Goal: Information Seeking & Learning: Find specific fact

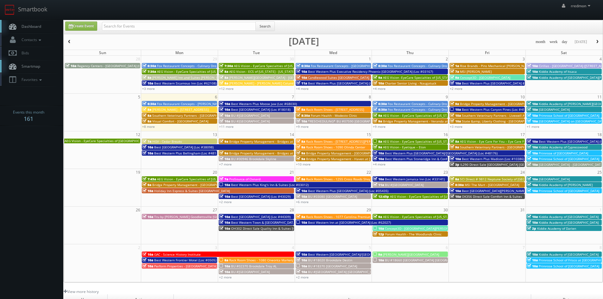
click at [509, 64] on span "Rise Brands - Pins Mechanical Mason" at bounding box center [496, 66] width 72 height 4
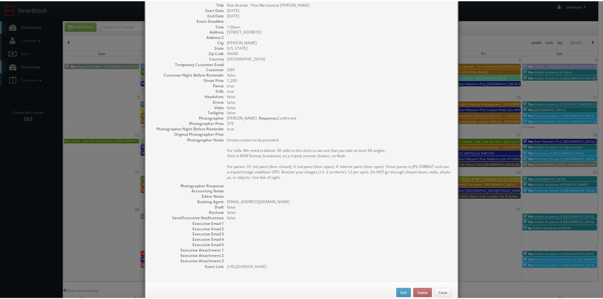
scroll to position [48, 0]
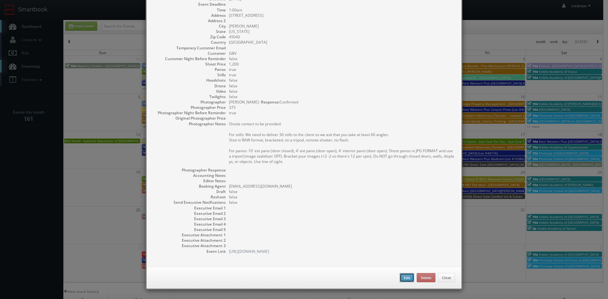
click at [403, 280] on button "Edit" at bounding box center [407, 278] width 15 height 10
type input "Rise Brands - Pins Mechanical Mason"
type input "5272 District Pk Dr"
type input "Mason"
type input "45040"
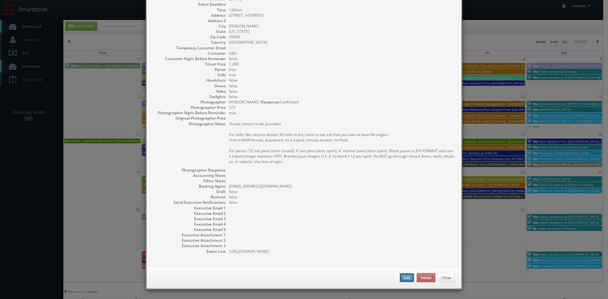
type input "1,200"
checkbox input "true"
type input "[DATE]"
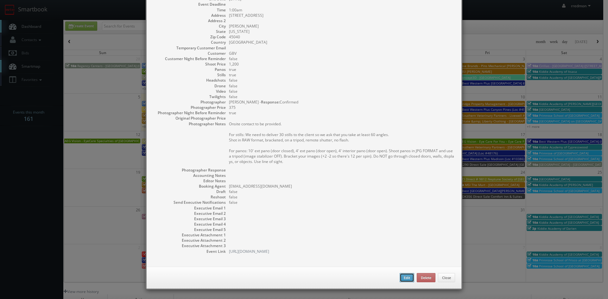
type input "1:00am"
checkbox input "true"
type textarea "Onsite contact to be provided. For stills: We need to deliver 30 stills to the …"
type input "1,200"
type input "375"
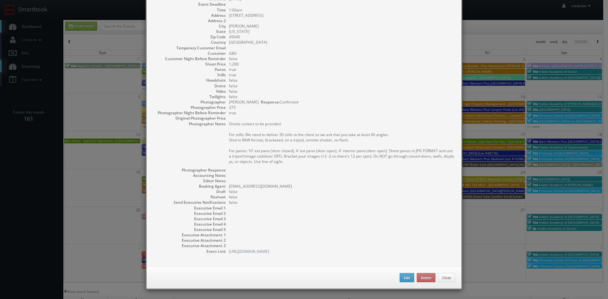
select select "[US_STATE]"
select select "fake72@mg.cs3calendar.com"
select select "george@snappygeorge.com"
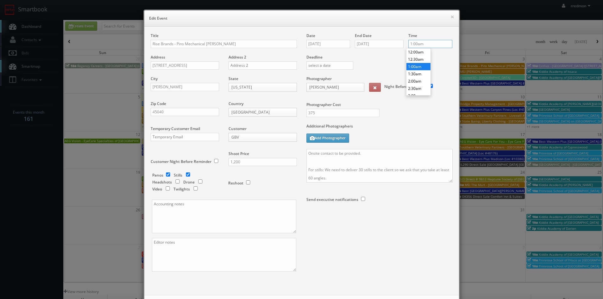
click at [420, 45] on input "1:00am" at bounding box center [431, 44] width 44 height 8
click at [419, 83] on li "11:00pm" at bounding box center [419, 84] width 24 height 7
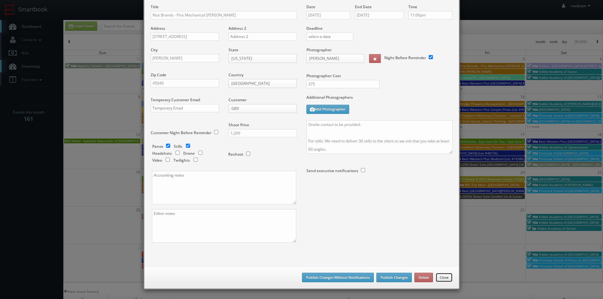
click at [437, 278] on button "Close" at bounding box center [444, 278] width 17 height 10
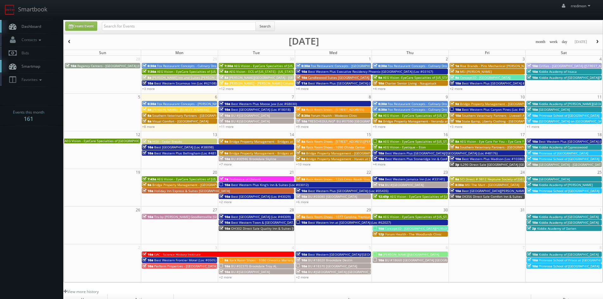
click at [480, 66] on span "Rise Brands - Pins Mechanical Mason" at bounding box center [496, 66] width 72 height 4
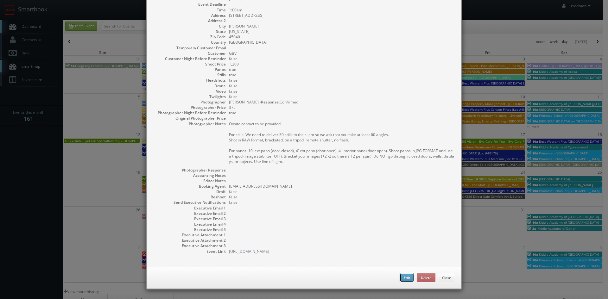
click at [403, 278] on button "Edit" at bounding box center [407, 278] width 15 height 10
type input "1:00am"
type textarea "Onsite contact to be provided. For stills: We need to deliver 30 stills to the …"
select select "[US_STATE]"
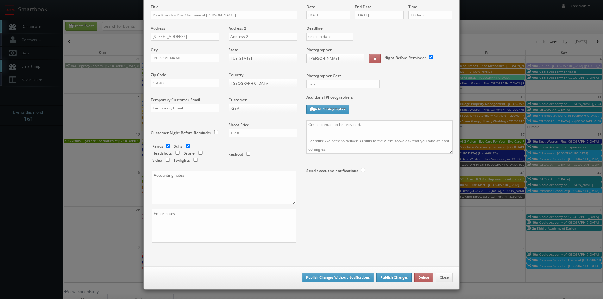
scroll to position [0, 0]
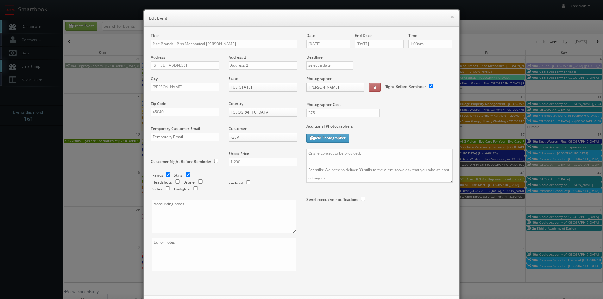
click at [151, 43] on input "Rise Brands - Pins Mechanical Mason" at bounding box center [224, 44] width 146 height 8
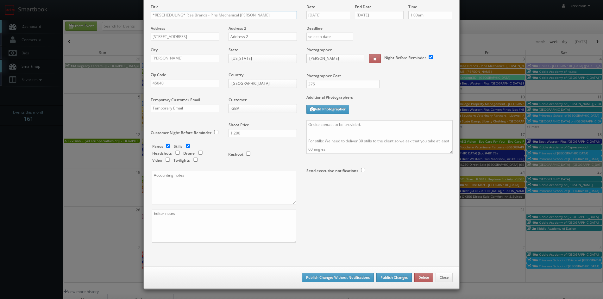
type input "*RESCHEDULING* Rise Brands - Pins Mechanical [PERSON_NAME]"
click at [384, 276] on button "Publish Changes" at bounding box center [394, 278] width 35 height 10
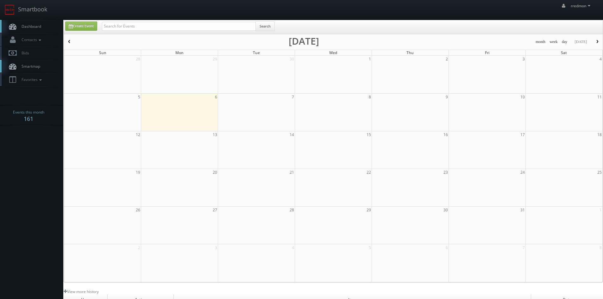
click at [31, 27] on span "Dashboard" at bounding box center [29, 26] width 23 height 5
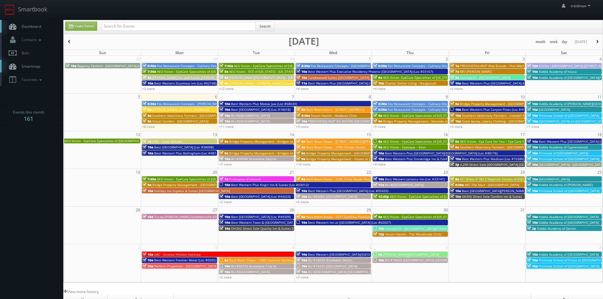
click at [29, 25] on span "Dashboard" at bounding box center [29, 26] width 23 height 5
click at [551, 64] on span "Cirillas - [GEOGRAPHIC_DATA] ([STREET_ADDRESS]) RESHOOT" at bounding box center [585, 66] width 92 height 4
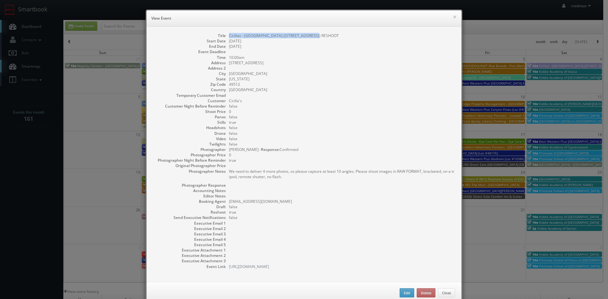
drag, startPoint x: 316, startPoint y: 36, endPoint x: 230, endPoint y: 35, distance: 86.5
click at [226, 37] on dl "Title Cirillas - Grand Rapids (3835 28th St) RESHOOT Start Date 10/04/2025 End …" at bounding box center [304, 151] width 302 height 237
copy dd "Cirillas - Grand Rapids (3835 28th St) RESHOOT"
click at [453, 16] on button "×" at bounding box center [455, 17] width 4 height 4
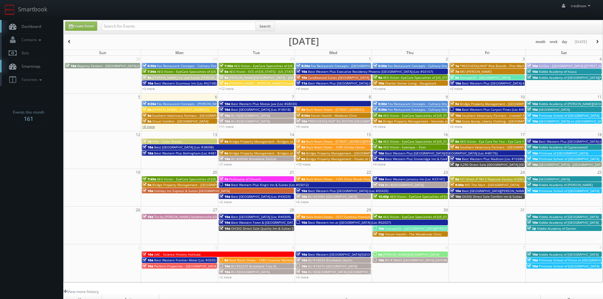
click at [149, 127] on link "+8 more" at bounding box center [148, 126] width 13 height 4
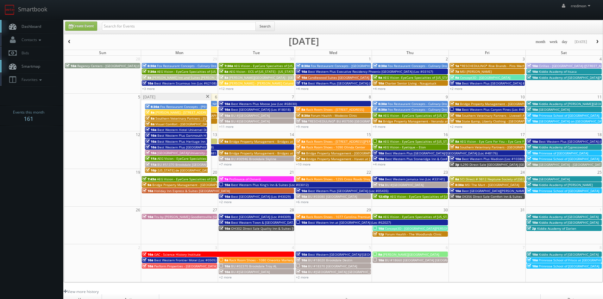
click at [193, 105] on span "Fox Restaurant Concepts - [PERSON_NAME][GEOGRAPHIC_DATA]" at bounding box center [208, 107] width 97 height 4
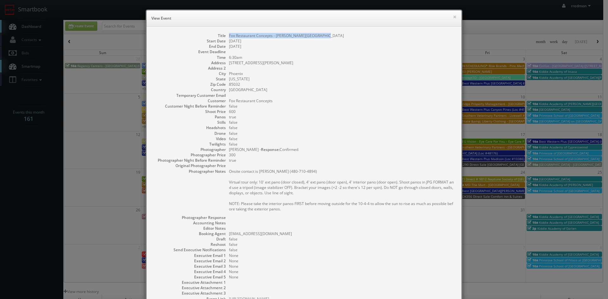
drag, startPoint x: 318, startPoint y: 35, endPoint x: 227, endPoint y: 35, distance: 90.9
click at [229, 35] on dd "Fox Restaurant Concepts - [PERSON_NAME][GEOGRAPHIC_DATA]" at bounding box center [342, 35] width 226 height 5
copy dd "Fox Restaurant Concepts - [PERSON_NAME][GEOGRAPHIC_DATA]"
click at [454, 18] on button "×" at bounding box center [455, 17] width 4 height 4
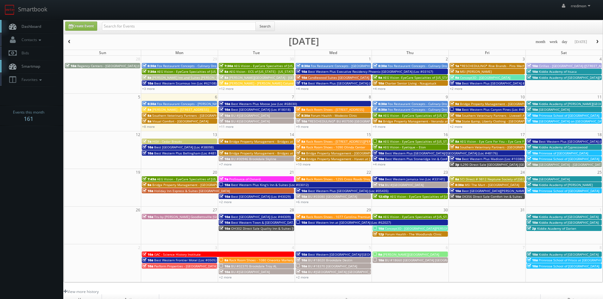
click at [189, 107] on span "[PERSON_NAME] - [STREET_ADDRESS]" at bounding box center [180, 109] width 56 height 4
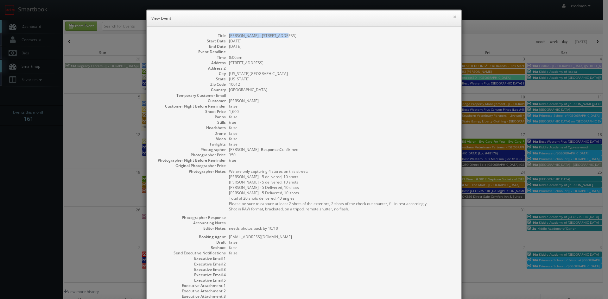
drag, startPoint x: 280, startPoint y: 35, endPoint x: 225, endPoint y: 37, distance: 54.8
click at [225, 37] on dl "Title EStee Lauder - 120 Prince St Start Date 10/06/2025 End Date 10/06/2025 Ev…" at bounding box center [304, 169] width 302 height 272
copy dd "[PERSON_NAME] - [STREET_ADDRESS]"
click at [453, 16] on button "×" at bounding box center [455, 17] width 4 height 4
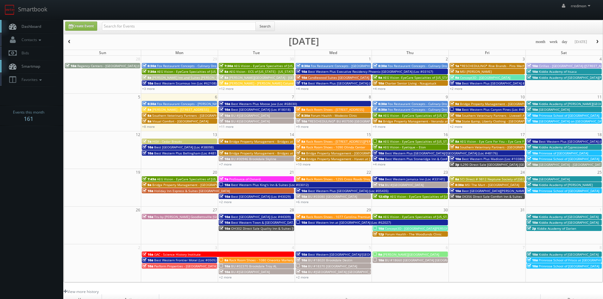
click at [210, 116] on span "Southern Veterinary Partners - [GEOGRAPHIC_DATA]" at bounding box center [191, 115] width 79 height 4
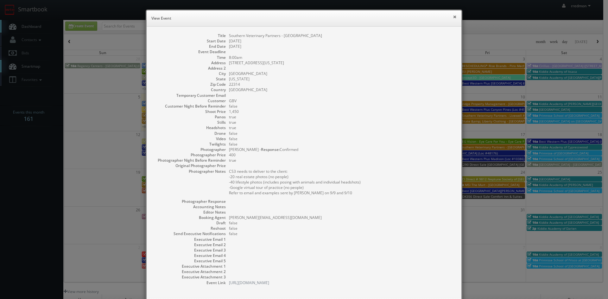
click at [453, 17] on button "×" at bounding box center [455, 17] width 4 height 4
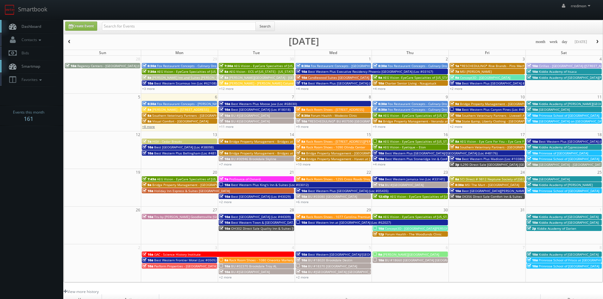
click at [150, 128] on link "+8 more" at bounding box center [148, 126] width 13 height 4
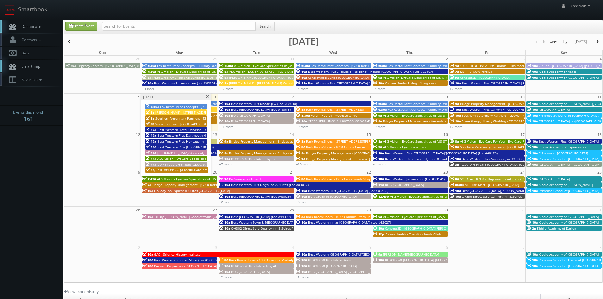
click at [179, 129] on span "Best Western Hotel Universel Drummondville (Loc #67019)" at bounding box center [202, 130] width 90 height 4
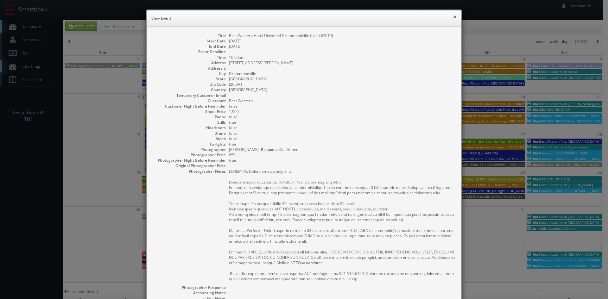
click at [453, 17] on button "×" at bounding box center [455, 17] width 4 height 4
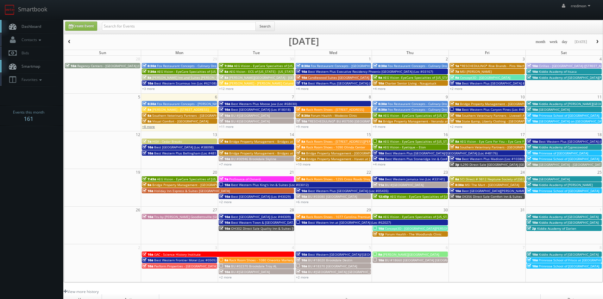
click at [149, 127] on link "+8 more" at bounding box center [148, 126] width 13 height 4
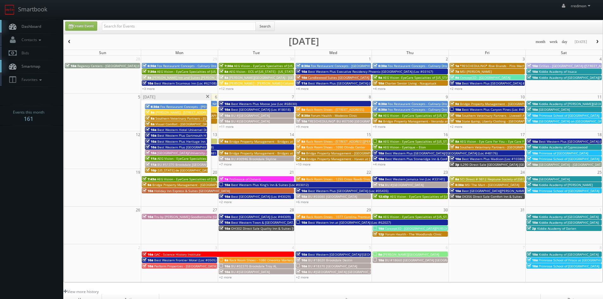
click at [193, 159] on span "AEG Vision - EyeCare Specialties of [US_STATE] – [PERSON_NAME] EyeCare *RESHEDU…" at bounding box center [226, 158] width 139 height 4
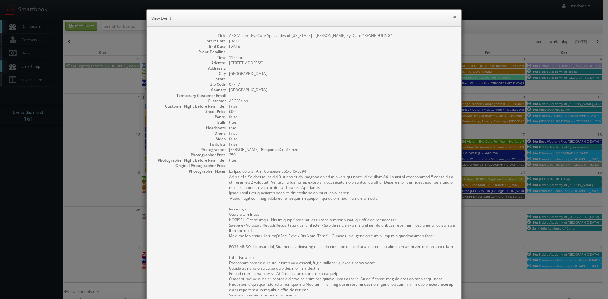
click at [453, 16] on button "×" at bounding box center [455, 17] width 4 height 4
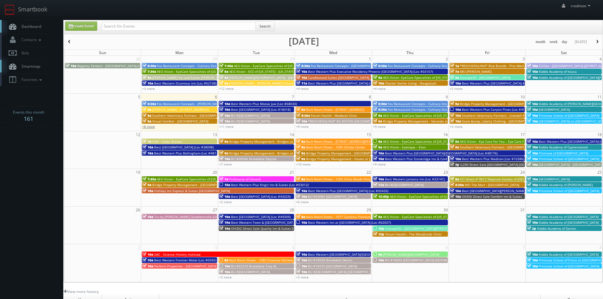
click at [149, 127] on link "+8 more" at bounding box center [148, 126] width 13 height 4
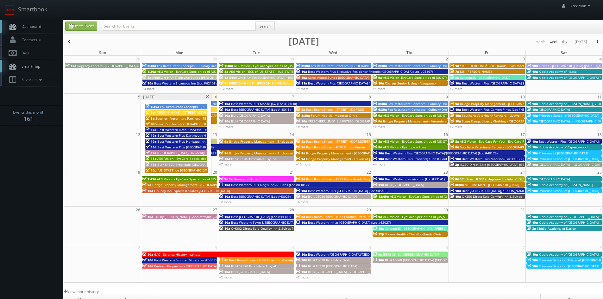
click at [207, 97] on span at bounding box center [208, 96] width 4 height 3
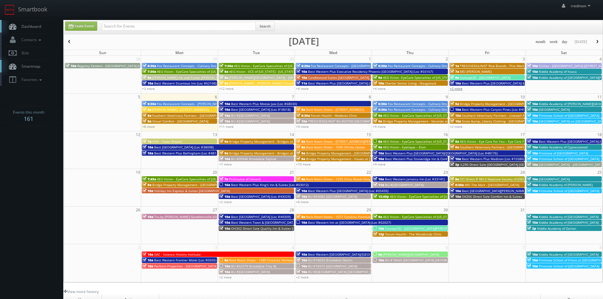
click at [460, 90] on link "+2 more" at bounding box center [456, 88] width 13 height 4
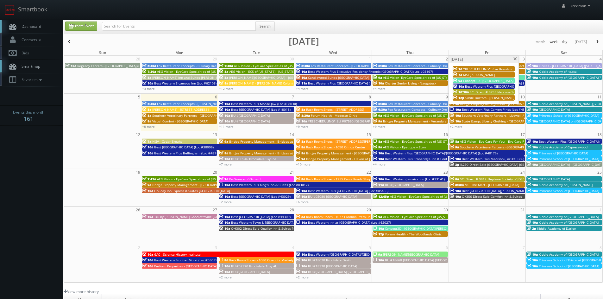
click at [517, 59] on span at bounding box center [515, 58] width 4 height 3
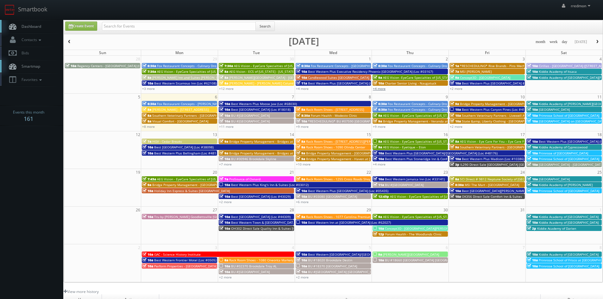
click at [383, 90] on link "+4 more" at bounding box center [379, 88] width 13 height 4
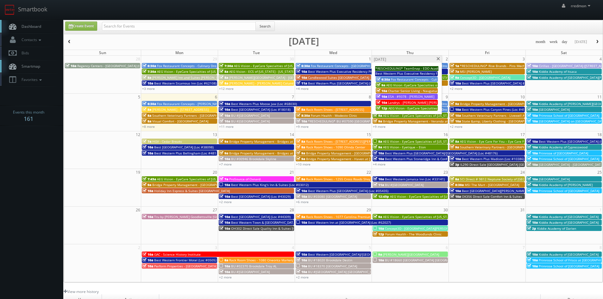
click at [438, 59] on span at bounding box center [438, 58] width 4 height 3
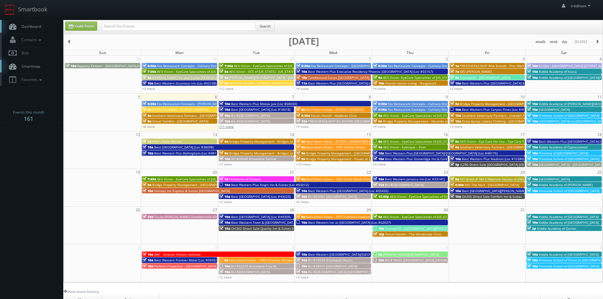
click at [225, 127] on link "+11 more" at bounding box center [226, 126] width 15 height 4
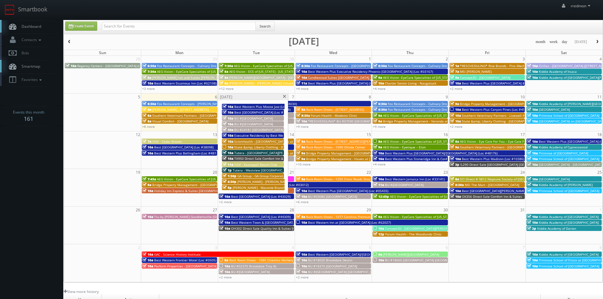
click at [282, 97] on div "[DATE]" at bounding box center [253, 97] width 70 height 7
click at [283, 97] on span at bounding box center [284, 96] width 4 height 3
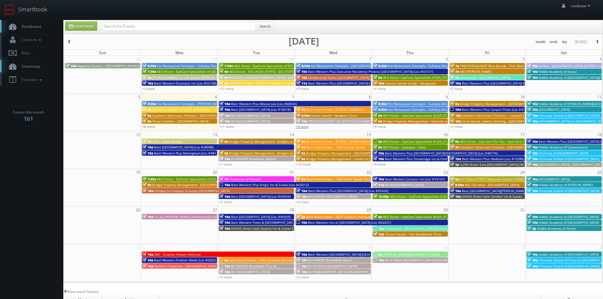
click at [306, 127] on link "+9 more" at bounding box center [302, 126] width 13 height 4
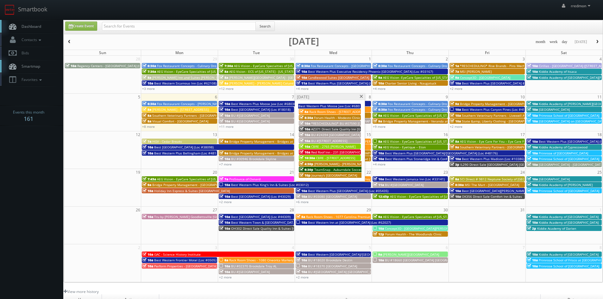
click at [363, 96] on span at bounding box center [361, 96] width 4 height 3
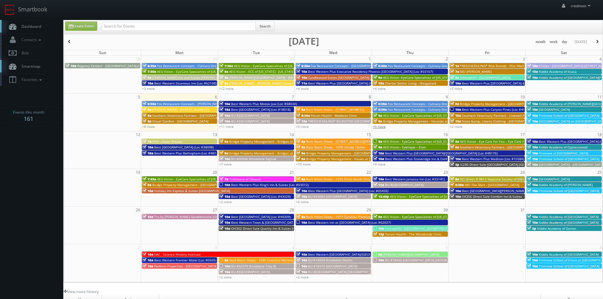
click at [382, 128] on link "+9 more" at bounding box center [379, 126] width 13 height 4
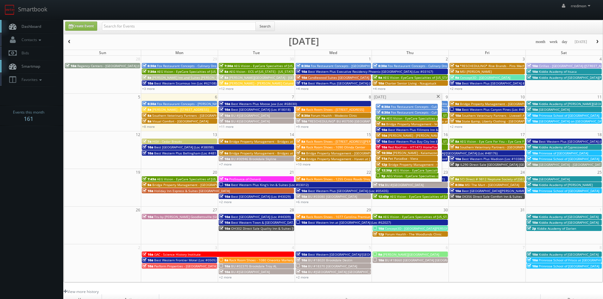
click at [438, 98] on span at bounding box center [438, 96] width 4 height 3
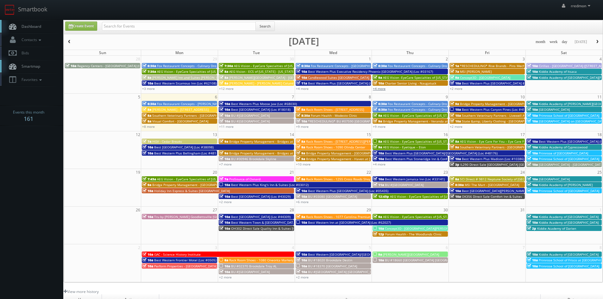
click at [383, 90] on link "+4 more" at bounding box center [379, 88] width 13 height 4
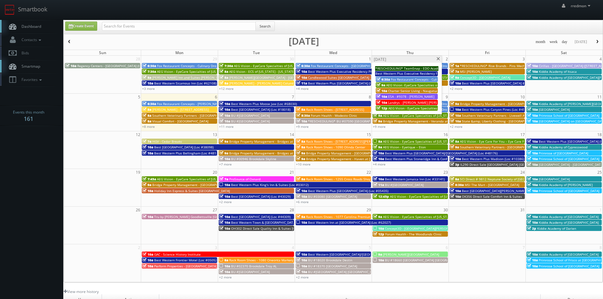
click at [439, 60] on span at bounding box center [438, 58] width 4 height 3
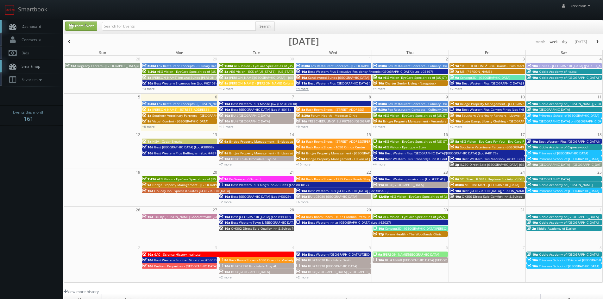
click at [304, 88] on link "+4 more" at bounding box center [302, 88] width 13 height 4
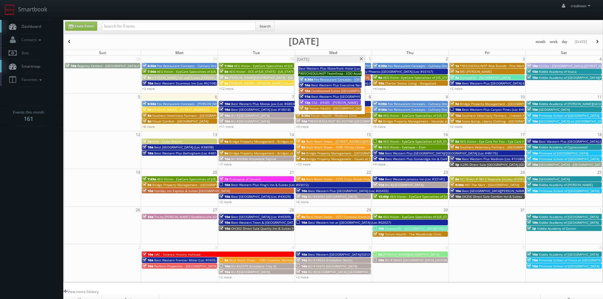
click at [360, 58] on span at bounding box center [361, 58] width 4 height 3
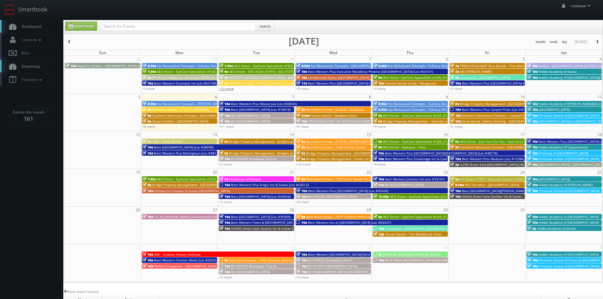
click at [226, 90] on link "+12 more" at bounding box center [226, 88] width 15 height 4
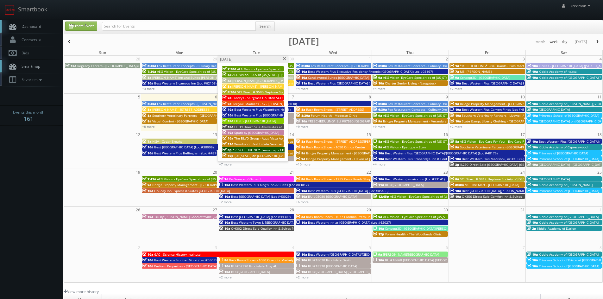
click at [284, 59] on span at bounding box center [284, 58] width 4 height 3
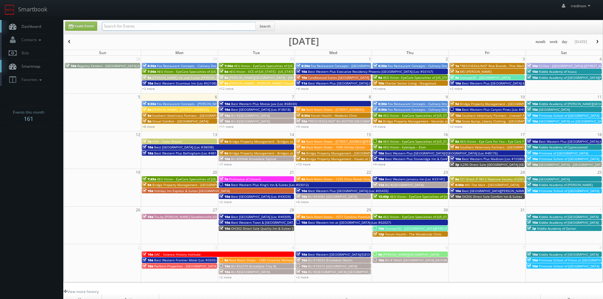
click at [228, 27] on input "text" at bounding box center [179, 26] width 154 height 9
type input "behler"
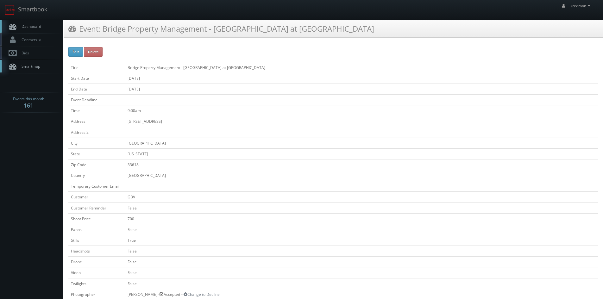
scroll to position [158, 0]
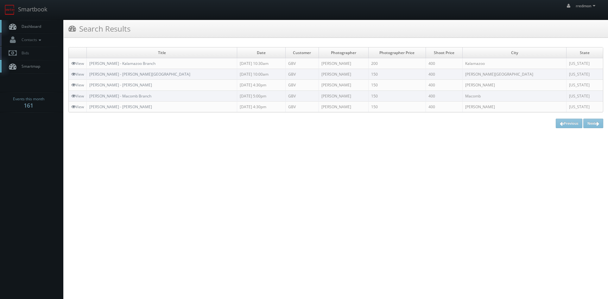
click at [42, 24] on link "Dashboard" at bounding box center [31, 26] width 63 height 13
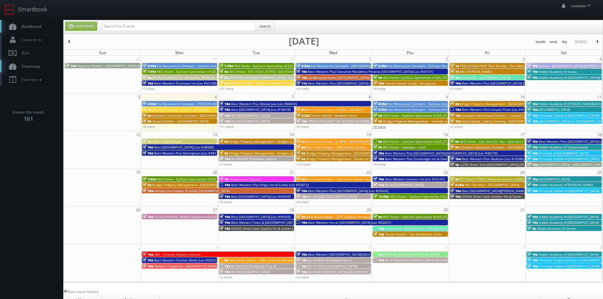
click at [380, 127] on link "+9 more" at bounding box center [379, 126] width 13 height 4
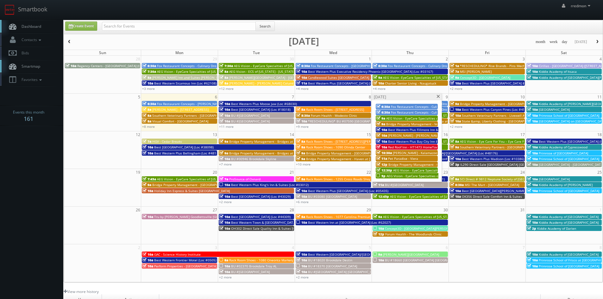
click at [439, 96] on span at bounding box center [438, 96] width 4 height 3
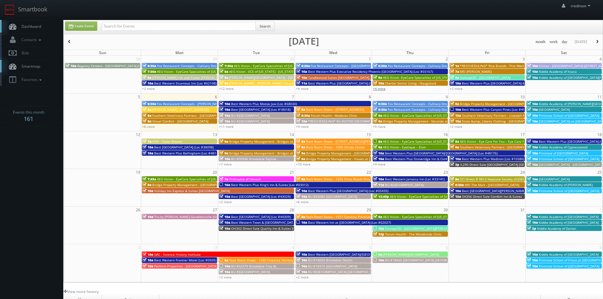
click at [383, 88] on link "+4 more" at bounding box center [379, 88] width 13 height 4
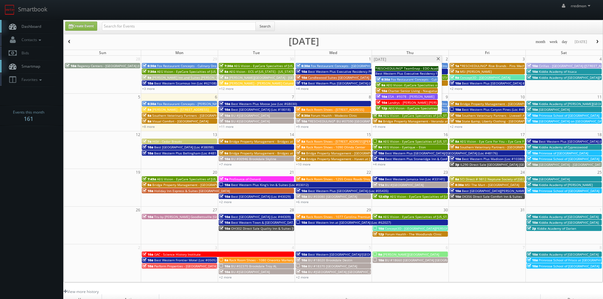
click at [414, 109] on span "AEG Vision - EyeCare Specialties of [US_STATE] – Primary EyeCare ([GEOGRAPHIC_D…" at bounding box center [455, 108] width 133 height 4
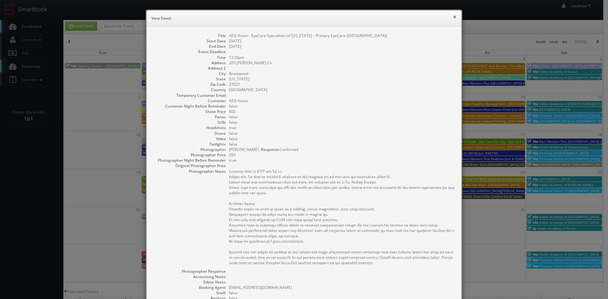
click at [453, 16] on button "×" at bounding box center [455, 17] width 4 height 4
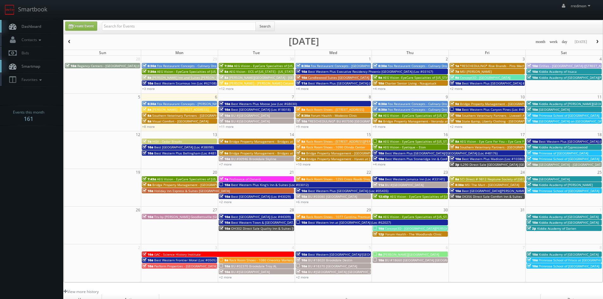
click at [467, 71] on span "MSI [PERSON_NAME]" at bounding box center [476, 71] width 32 height 4
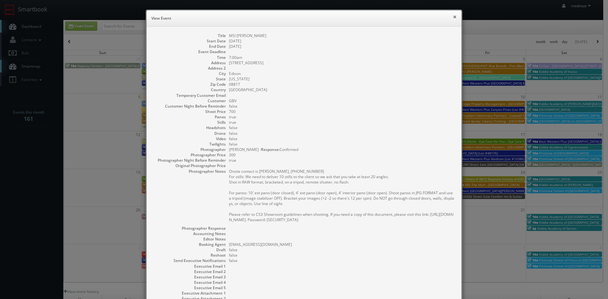
click at [453, 17] on button "×" at bounding box center [455, 17] width 4 height 4
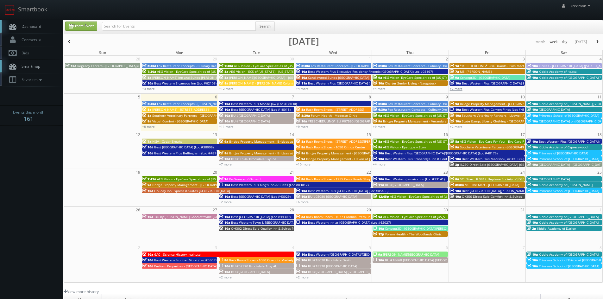
click at [458, 89] on link "+2 more" at bounding box center [456, 88] width 13 height 4
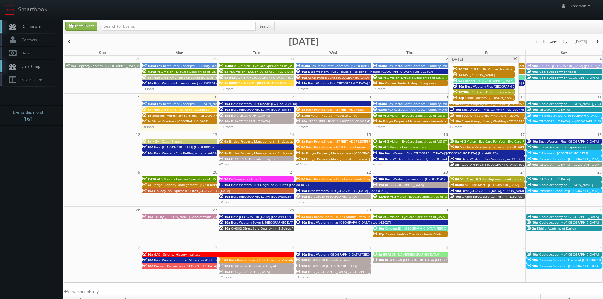
click at [475, 92] on span "SCI Direct # 9795 Neptune Society of Chico" at bounding box center [503, 92] width 66 height 4
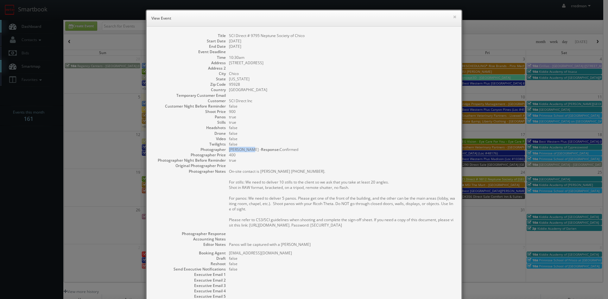
drag, startPoint x: 227, startPoint y: 150, endPoint x: 247, endPoint y: 152, distance: 20.4
click at [247, 152] on dd "[PERSON_NAME] - Response: Confirmed" at bounding box center [342, 149] width 226 height 5
copy dd "[PERSON_NAME]"
click at [453, 16] on button "×" at bounding box center [455, 17] width 4 height 4
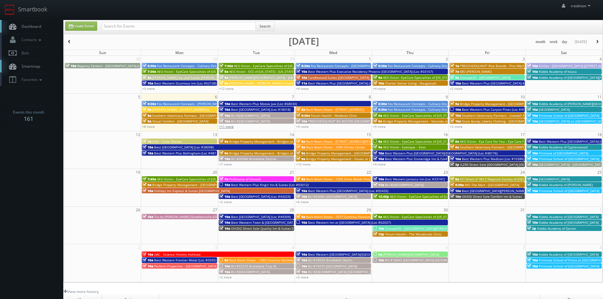
click at [229, 128] on link "+11 more" at bounding box center [226, 126] width 15 height 4
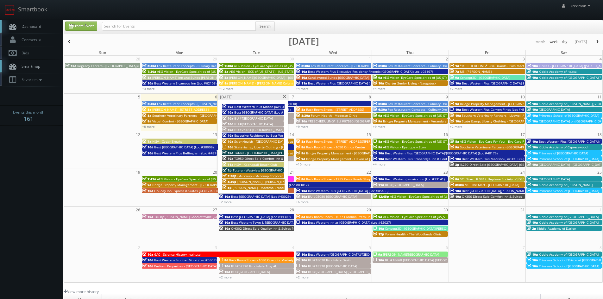
click at [255, 146] on span "State &amp; Liberty Clothing - [GEOGRAPHIC_DATA] [GEOGRAPHIC_DATA]" at bounding box center [289, 147] width 110 height 4
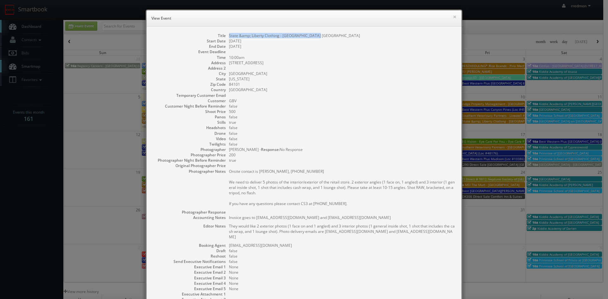
drag, startPoint x: 313, startPoint y: 35, endPoint x: 227, endPoint y: 37, distance: 86.2
click at [229, 37] on dd "State &amp; Liberty Clothing - [GEOGRAPHIC_DATA] [GEOGRAPHIC_DATA]" at bounding box center [342, 35] width 226 height 5
copy dd "State &amp; Liberty Clothing - [GEOGRAPHIC_DATA] [GEOGRAPHIC_DATA]"
click at [453, 17] on button "×" at bounding box center [455, 17] width 4 height 4
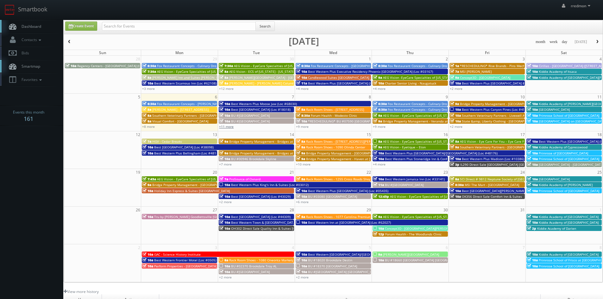
click at [228, 129] on link "+11 more" at bounding box center [226, 126] width 15 height 4
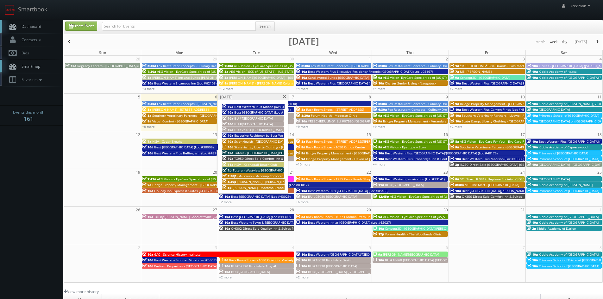
click at [268, 181] on span "[PERSON_NAME] - [PERSON_NAME]" at bounding box center [264, 182] width 53 height 4
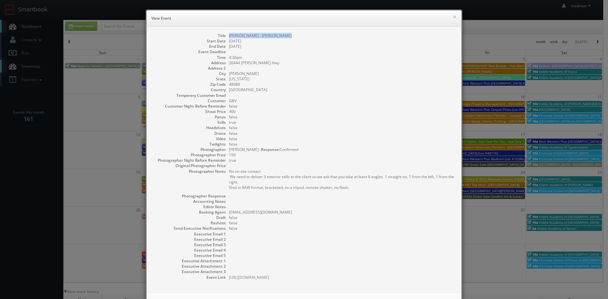
drag, startPoint x: 286, startPoint y: 36, endPoint x: 227, endPoint y: 36, distance: 59.2
click at [229, 36] on dd "[PERSON_NAME] - [PERSON_NAME]" at bounding box center [342, 35] width 226 height 5
copy dd "[PERSON_NAME] - [PERSON_NAME]"
click at [453, 16] on button "×" at bounding box center [455, 17] width 4 height 4
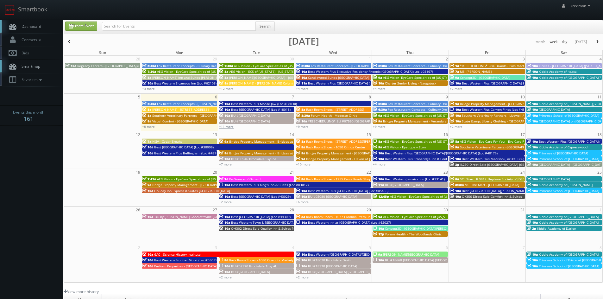
click at [233, 128] on link "+11 more" at bounding box center [226, 126] width 15 height 4
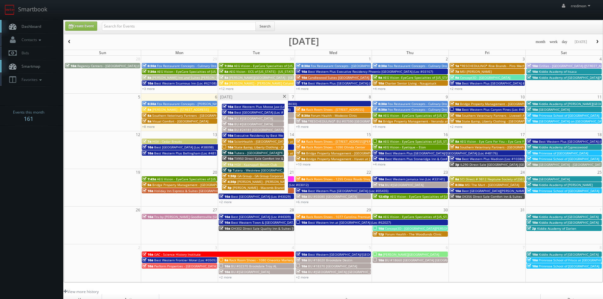
click at [255, 189] on span "[PERSON_NAME] - Macomb Branch" at bounding box center [259, 188] width 53 height 4
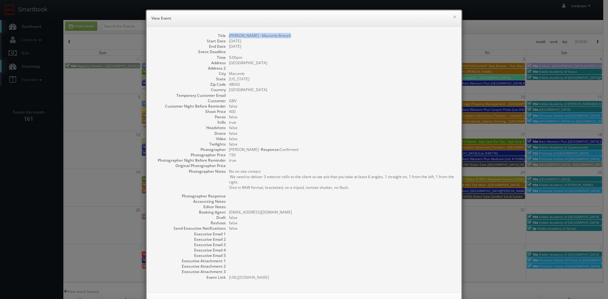
drag, startPoint x: 283, startPoint y: 35, endPoint x: 227, endPoint y: 38, distance: 56.1
click at [229, 38] on dd "[PERSON_NAME] - Macomb Branch" at bounding box center [342, 35] width 226 height 5
copy dd "[PERSON_NAME] - Macomb Branch"
click at [453, 16] on button "×" at bounding box center [455, 17] width 4 height 4
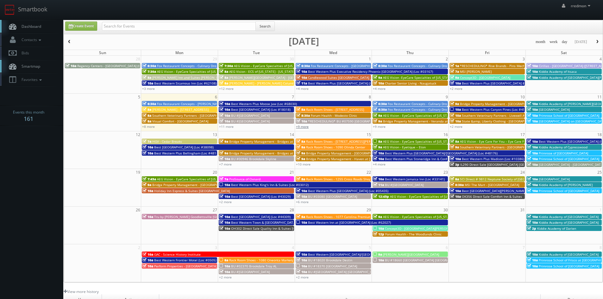
click at [302, 127] on link "+9 more" at bounding box center [302, 126] width 13 height 4
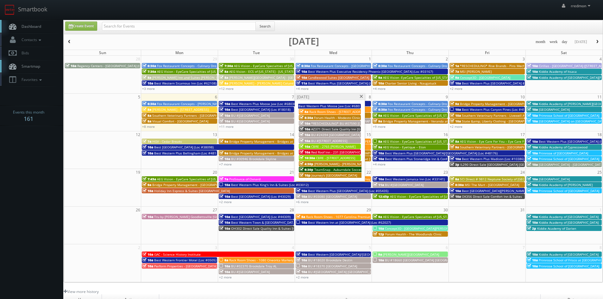
click at [347, 139] on span "BU #[STREET_ADDRESS]" at bounding box center [329, 141] width 36 height 4
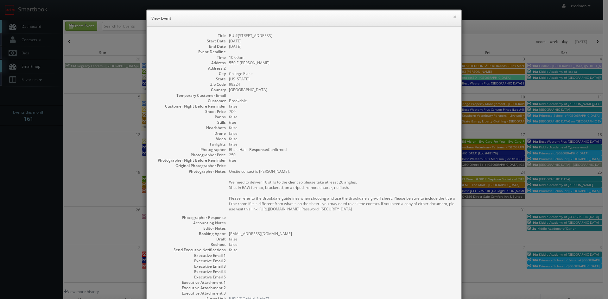
drag, startPoint x: 289, startPoint y: 32, endPoint x: 227, endPoint y: 36, distance: 62.9
click at [227, 36] on div "Title BU #[GEOGRAPHIC_DATA] Start Date [DATE] End Date [DATE] Event Deadline Ti…" at bounding box center [304, 171] width 315 height 288
copy dd "BU #[STREET_ADDRESS]"
click at [453, 18] on button "×" at bounding box center [455, 17] width 4 height 4
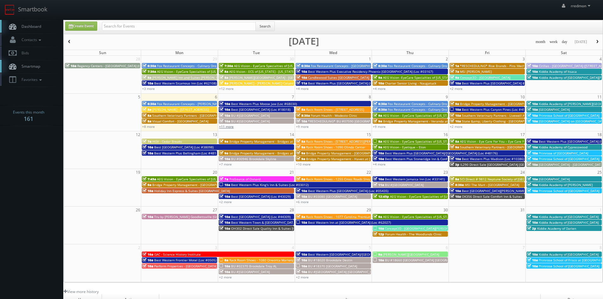
click at [229, 126] on link "+11 more" at bounding box center [226, 126] width 15 height 4
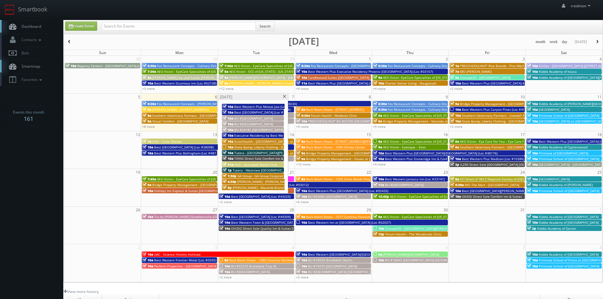
click at [285, 96] on span at bounding box center [284, 96] width 4 height 3
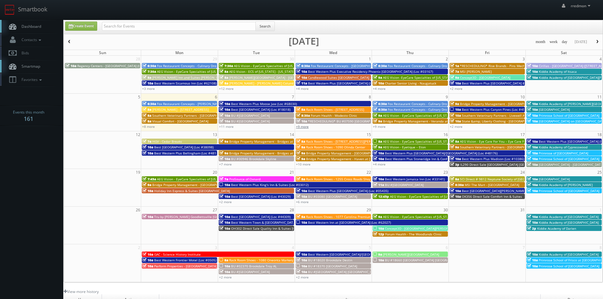
click at [304, 126] on link "+9 more" at bounding box center [302, 126] width 13 height 4
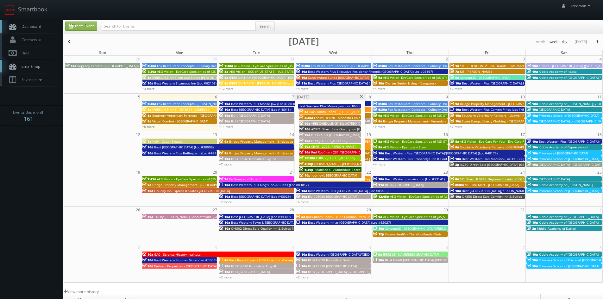
click at [326, 146] on span "CBRE - 2765 [PERSON_NAME]" at bounding box center [333, 146] width 44 height 4
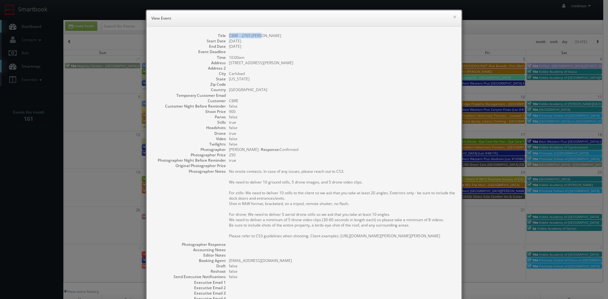
drag, startPoint x: 264, startPoint y: 36, endPoint x: 228, endPoint y: 36, distance: 36.1
click at [229, 36] on dd "CBRE - 2765 [PERSON_NAME]" at bounding box center [342, 35] width 226 height 5
copy dd "CBRE - 2765 [PERSON_NAME]"
click at [453, 16] on button "×" at bounding box center [455, 17] width 4 height 4
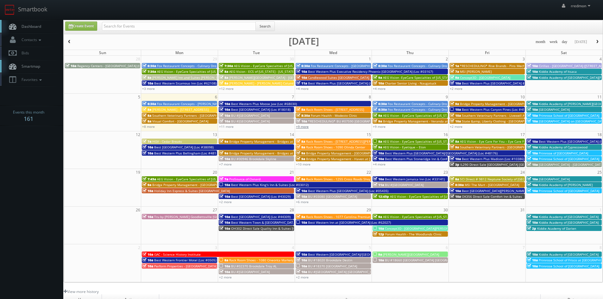
click at [301, 125] on link "+9 more" at bounding box center [302, 126] width 13 height 4
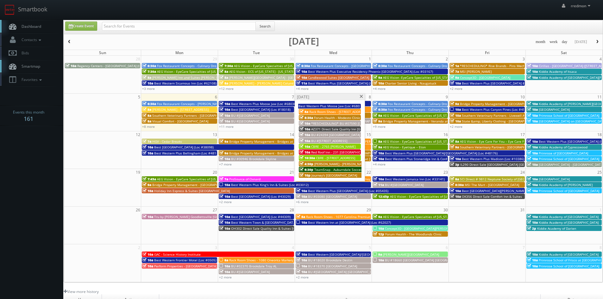
click at [329, 151] on span "Red Roof Inn - 231 [GEOGRAPHIC_DATA] [GEOGRAPHIC_DATA]" at bounding box center [357, 152] width 92 height 4
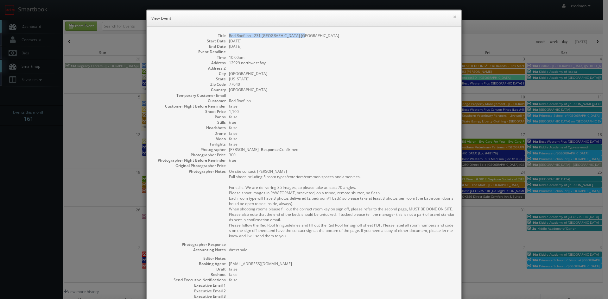
drag, startPoint x: 299, startPoint y: 36, endPoint x: 225, endPoint y: 35, distance: 74.1
click at [225, 35] on dl "Title Red Roof Inn - 231 [GEOGRAPHIC_DATA] [GEOGRAPHIC_DATA] Start Date [DATE] …" at bounding box center [304, 182] width 302 height 299
copy dd "Red Roof Inn - 231 [GEOGRAPHIC_DATA] [GEOGRAPHIC_DATA]"
click at [453, 17] on button "×" at bounding box center [455, 17] width 4 height 4
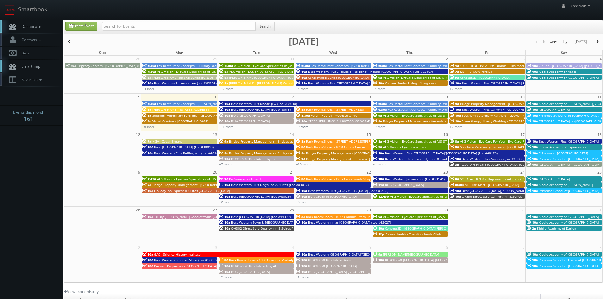
click at [305, 126] on link "+9 more" at bounding box center [302, 126] width 13 height 4
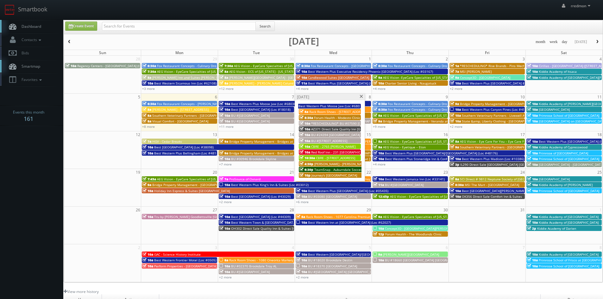
click at [336, 163] on span "[PERSON_NAME] - [PERSON_NAME]" at bounding box center [340, 164] width 53 height 4
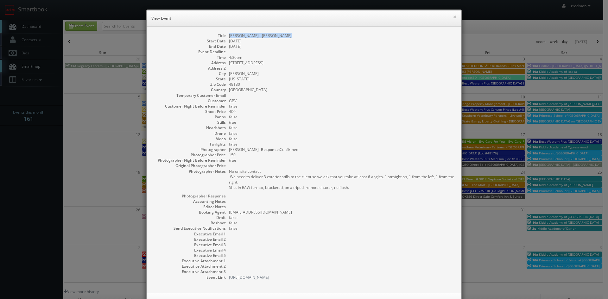
drag, startPoint x: 281, startPoint y: 36, endPoint x: 226, endPoint y: 37, distance: 54.5
click at [229, 37] on dd "[PERSON_NAME] - [PERSON_NAME]" at bounding box center [342, 35] width 226 height 5
copy dd "[PERSON_NAME] - [PERSON_NAME]"
click at [453, 16] on button "×" at bounding box center [455, 17] width 4 height 4
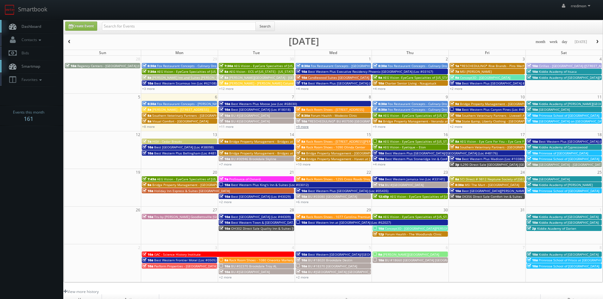
click at [301, 126] on link "+9 more" at bounding box center [302, 126] width 13 height 4
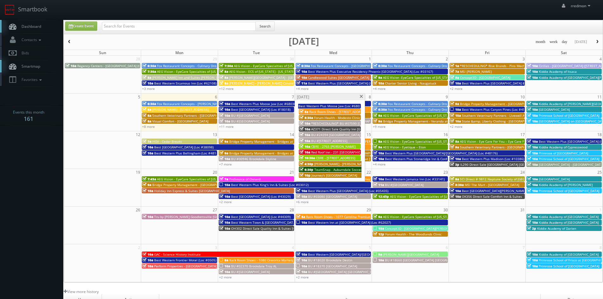
click at [342, 175] on span "Journey's [GEOGRAPHIC_DATA]" at bounding box center [335, 175] width 46 height 4
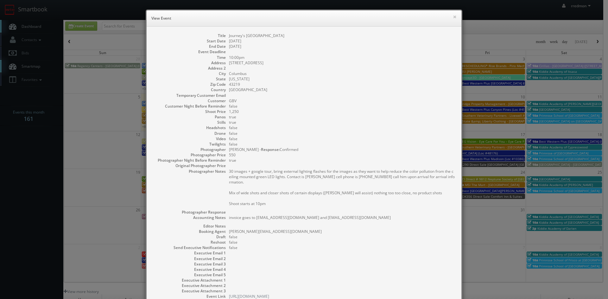
drag, startPoint x: 290, startPoint y: 36, endPoint x: 226, endPoint y: 38, distance: 64.0
click at [226, 38] on dl "Title Journey's [GEOGRAPHIC_DATA] Start Date [DATE] End Date [DATE] Event Deadl…" at bounding box center [304, 166] width 302 height 267
copy dd "Journey's [GEOGRAPHIC_DATA]"
click at [453, 17] on button "×" at bounding box center [455, 17] width 4 height 4
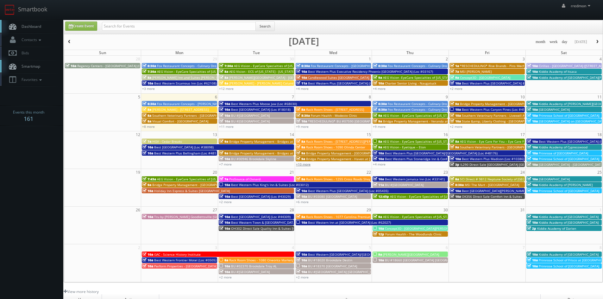
click at [307, 164] on link "+10 more" at bounding box center [303, 164] width 15 height 4
click at [305, 124] on link "+9 more" at bounding box center [302, 126] width 13 height 4
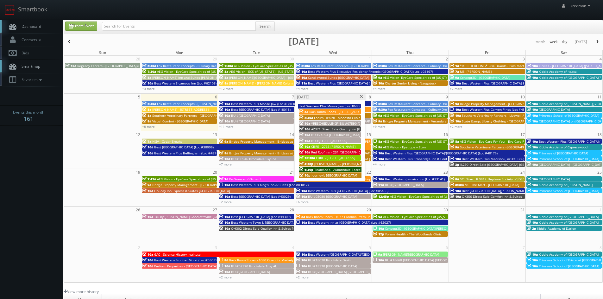
click at [361, 97] on span at bounding box center [361, 96] width 4 height 3
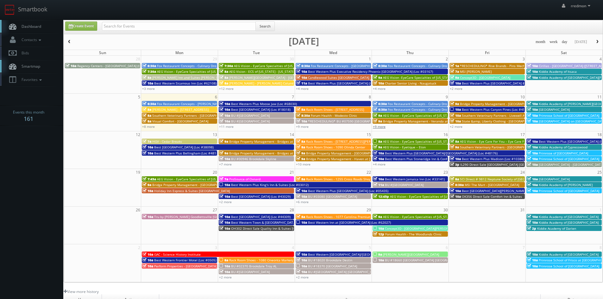
click at [380, 128] on link "+9 more" at bounding box center [379, 126] width 13 height 4
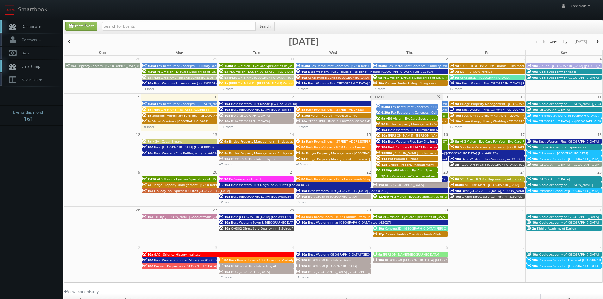
click at [425, 106] on span "Fox Restaurant Concepts - Culinary Dropout - [GEOGRAPHIC_DATA]" at bounding box center [441, 107] width 100 height 4
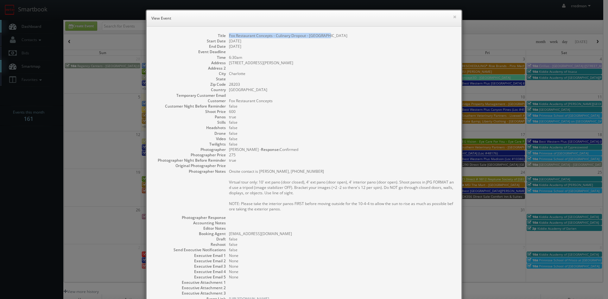
drag, startPoint x: 327, startPoint y: 36, endPoint x: 227, endPoint y: 36, distance: 99.8
click at [229, 36] on dd "Fox Restaurant Concepts - Culinary Dropout - [GEOGRAPHIC_DATA]" at bounding box center [342, 35] width 226 height 5
copy dd "Fox Restaurant Concepts - Culinary Dropout - [GEOGRAPHIC_DATA]"
click at [453, 17] on button "×" at bounding box center [455, 17] width 4 height 4
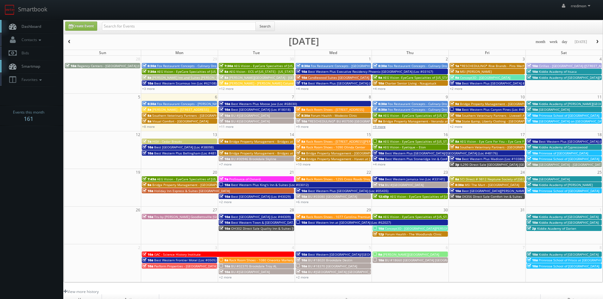
click at [381, 125] on link "+9 more" at bounding box center [379, 126] width 13 height 4
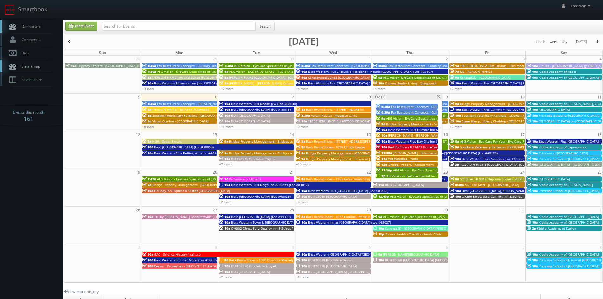
click at [406, 110] on span "Fox Restaurant Concepts - Culinary Dropout - Tempe" at bounding box center [430, 112] width 79 height 4
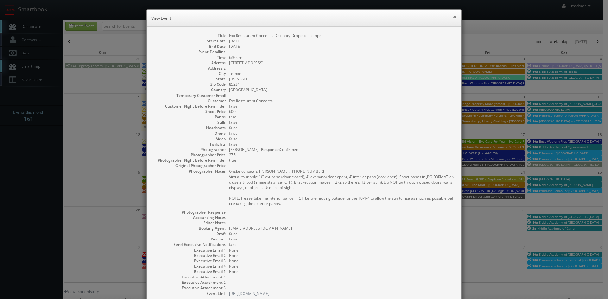
click at [453, 18] on button "×" at bounding box center [455, 17] width 4 height 4
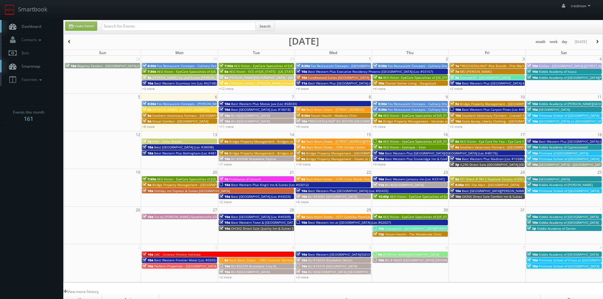
click at [404, 114] on span "AEG Vision - EyeCare Specialties of [US_STATE] – [PERSON_NAME] Eye Care" at bounding box center [439, 115] width 113 height 4
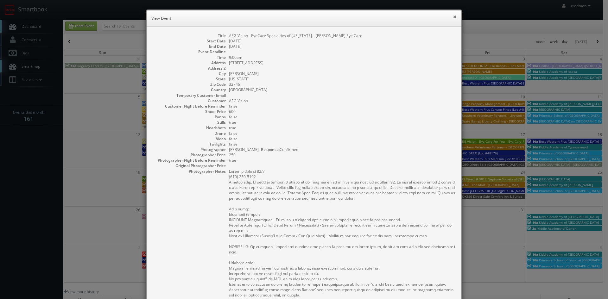
click at [453, 17] on button "×" at bounding box center [455, 17] width 4 height 4
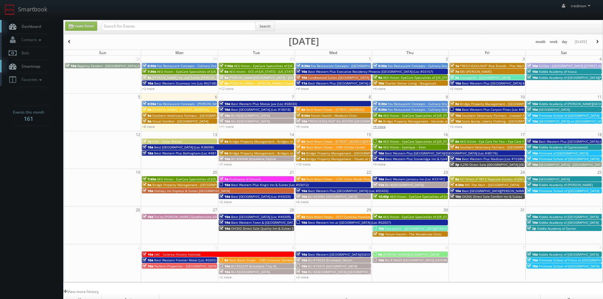
click at [381, 127] on link "+9 more" at bounding box center [379, 126] width 13 height 4
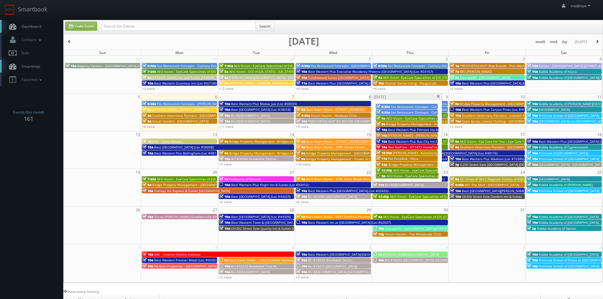
click at [422, 124] on span "Bridge Property Management - Veranda at [GEOGRAPHIC_DATA]" at bounding box center [434, 124] width 97 height 4
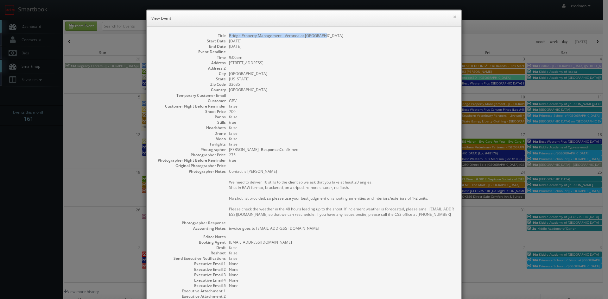
drag, startPoint x: 323, startPoint y: 36, endPoint x: 225, endPoint y: 36, distance: 97.2
click at [225, 36] on dl "Title Bridge Property Management - Veranda at [GEOGRAPHIC_DATA] Start Date [DAT…" at bounding box center [304, 171] width 302 height 277
click at [453, 17] on button "×" at bounding box center [455, 17] width 4 height 4
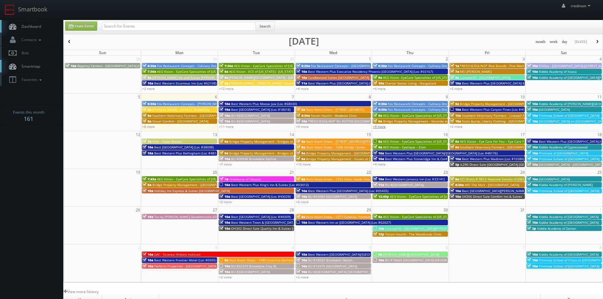
click at [379, 128] on link "+9 more" at bounding box center [379, 126] width 13 height 4
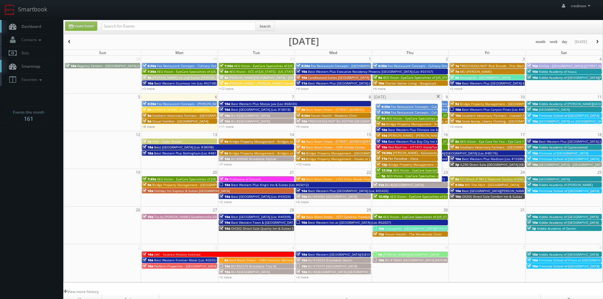
click at [414, 135] on span "[PERSON_NAME] - [PERSON_NAME][GEOGRAPHIC_DATA]" at bounding box center [430, 135] width 84 height 4
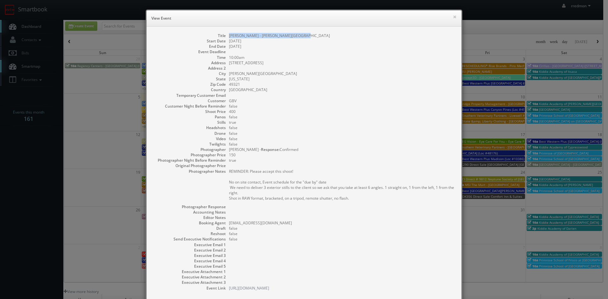
drag, startPoint x: 297, startPoint y: 36, endPoint x: 226, endPoint y: 37, distance: 71.3
click at [226, 37] on dl "Title [PERSON_NAME] - [PERSON_NAME][GEOGRAPHIC_DATA] Branch Start Date [DATE] E…" at bounding box center [304, 162] width 302 height 258
click at [453, 18] on button "×" at bounding box center [455, 17] width 4 height 4
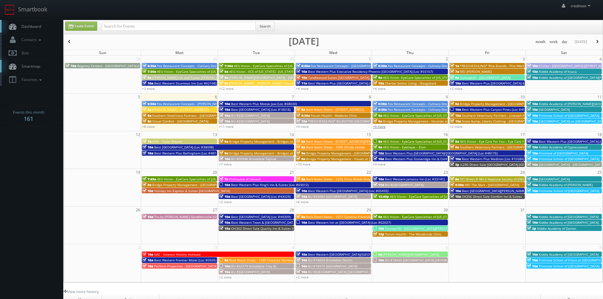
click at [380, 128] on link "+9 more" at bounding box center [379, 126] width 13 height 4
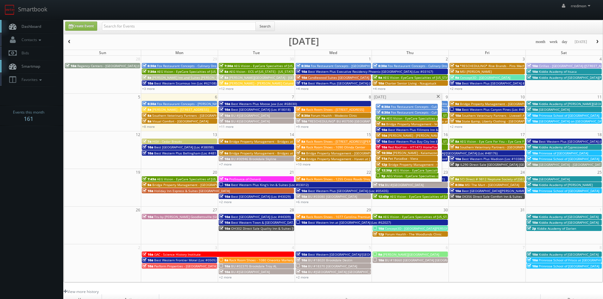
click at [409, 141] on span "Best Western Plus Bay City Inn & Suites (Loc #44740)" at bounding box center [428, 141] width 81 height 4
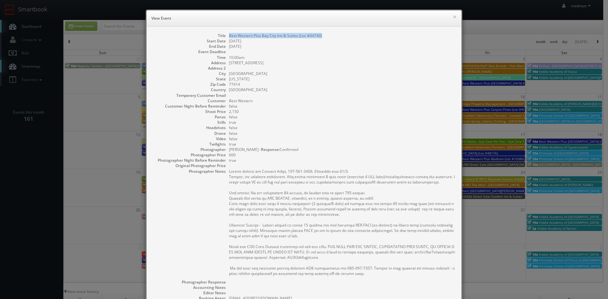
drag, startPoint x: 325, startPoint y: 37, endPoint x: 225, endPoint y: 37, distance: 99.4
click at [225, 37] on dl "Title Best Western Plus Bay City Inn & Suites (Loc #44740) Start Date [DATE] En…" at bounding box center [304, 199] width 302 height 333
click at [453, 18] on button "×" at bounding box center [455, 17] width 4 height 4
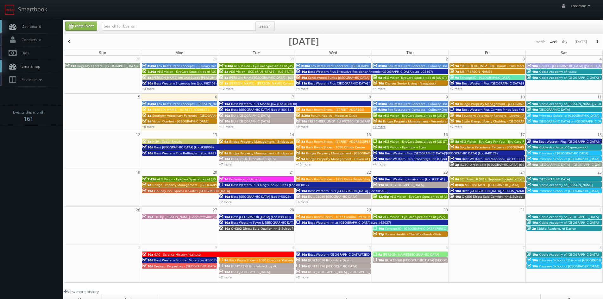
click at [384, 127] on link "+9 more" at bounding box center [379, 126] width 13 height 4
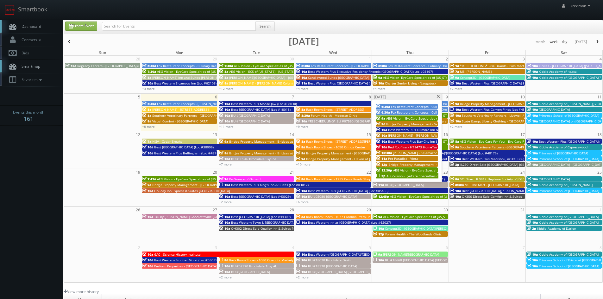
click at [413, 145] on span "Red Roof Inn - HT1473 HomeTowne Studios [GEOGRAPHIC_DATA]" at bounding box center [437, 147] width 98 height 4
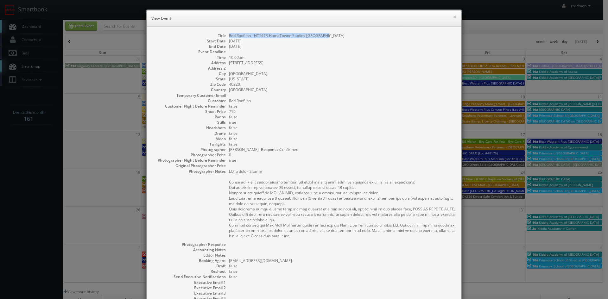
drag, startPoint x: 323, startPoint y: 36, endPoint x: 224, endPoint y: 37, distance: 98.5
click at [224, 37] on dl "Title Red Roof Inn - HT1473 HomeTowne Studios [GEOGRAPHIC_DATA] Start Date [DAT…" at bounding box center [304, 181] width 302 height 296
click at [453, 17] on button "×" at bounding box center [455, 17] width 4 height 4
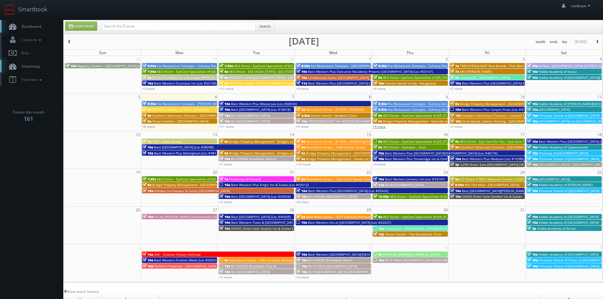
click at [380, 128] on link "+9 more" at bounding box center [379, 126] width 13 height 4
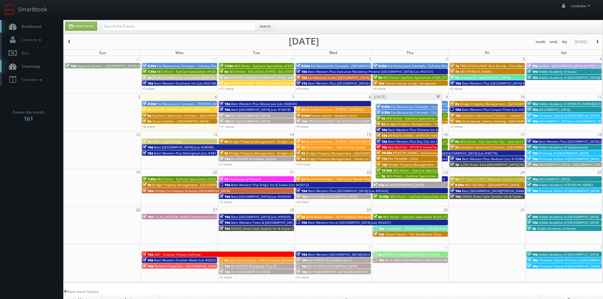
click at [411, 152] on span "[PERSON_NAME] - Kalamazoo Branch" at bounding box center [421, 153] width 56 height 4
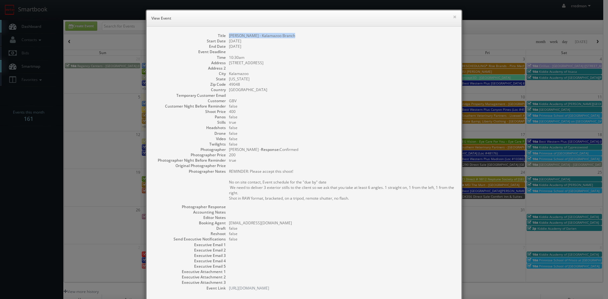
drag, startPoint x: 294, startPoint y: 36, endPoint x: 227, endPoint y: 35, distance: 66.8
click at [229, 35] on dd "[PERSON_NAME] - Kalamazoo Branch" at bounding box center [342, 35] width 226 height 5
click at [453, 17] on button "×" at bounding box center [455, 17] width 4 height 4
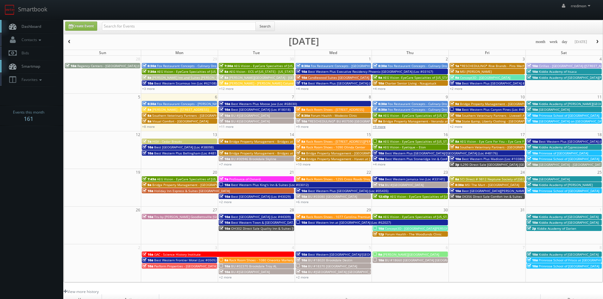
click at [380, 126] on link "+9 more" at bounding box center [379, 126] width 13 height 4
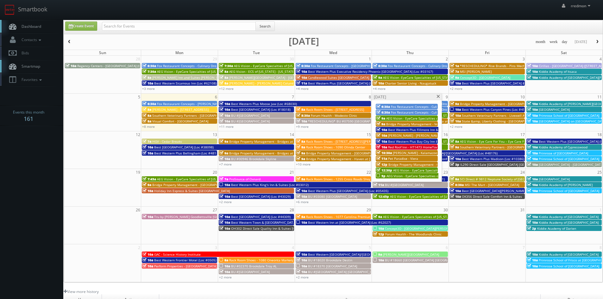
click at [418, 159] on div "11a Pet Paradise - Viera" at bounding box center [407, 158] width 61 height 5
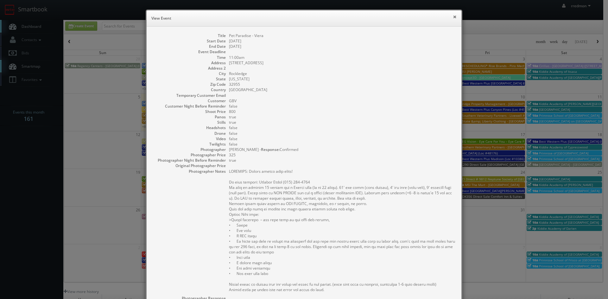
click at [453, 18] on button "×" at bounding box center [455, 17] width 4 height 4
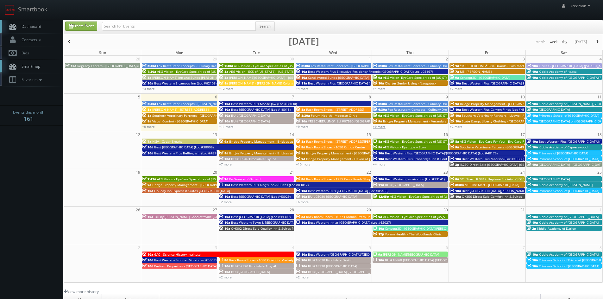
click at [382, 127] on link "+9 more" at bounding box center [379, 126] width 13 height 4
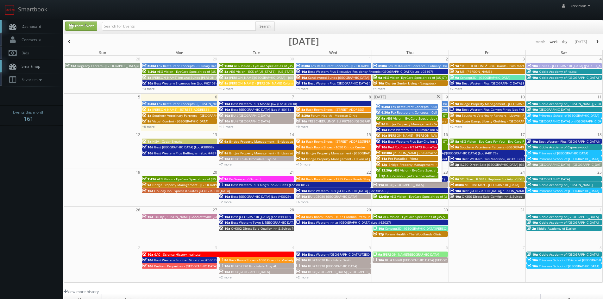
click at [409, 165] on span "Bridge Property Management - Caribbean Breeze" at bounding box center [426, 164] width 75 height 4
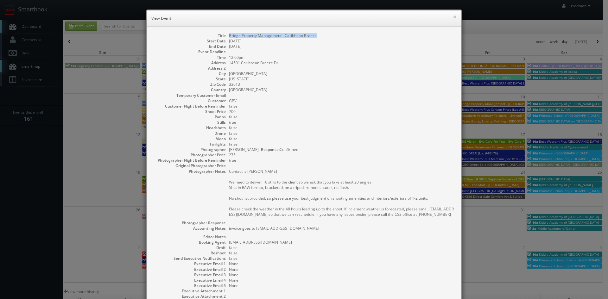
drag, startPoint x: 316, startPoint y: 35, endPoint x: 227, endPoint y: 37, distance: 89.6
click at [229, 37] on dd "Bridge Property Management - Caribbean Breeze" at bounding box center [342, 35] width 226 height 5
click at [453, 17] on button "×" at bounding box center [455, 17] width 4 height 4
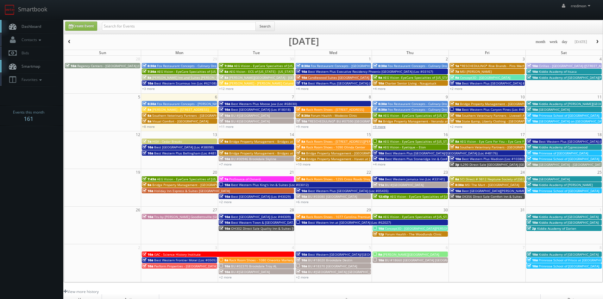
click at [383, 125] on link "+9 more" at bounding box center [379, 126] width 13 height 4
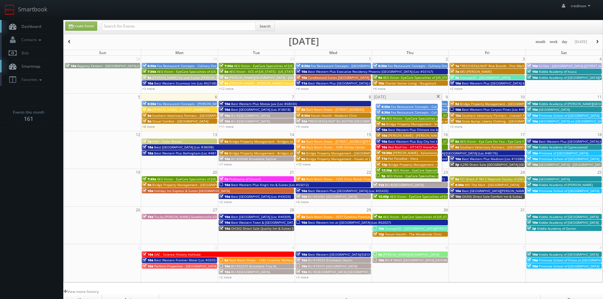
click at [426, 170] on span "AEG Vision - EyeCare Specialties of [US_STATE] – Advanced Eye Care Center" at bounding box center [450, 170] width 114 height 4
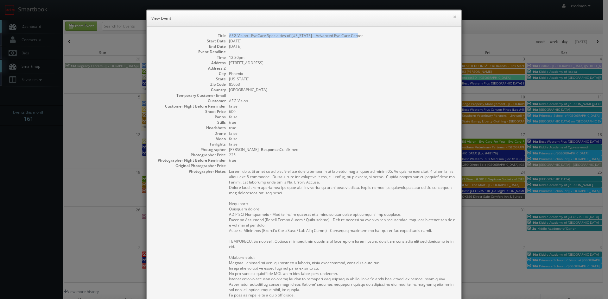
drag, startPoint x: 360, startPoint y: 36, endPoint x: 226, endPoint y: 38, distance: 134.6
click at [226, 38] on dl "Title AEG Vision - EyeCare Specialties of [US_STATE] – Advanced Eye Care Center…" at bounding box center [304, 221] width 302 height 377
click at [450, 16] on h6 "View Event" at bounding box center [303, 18] width 305 height 6
click at [453, 16] on button "×" at bounding box center [455, 17] width 4 height 4
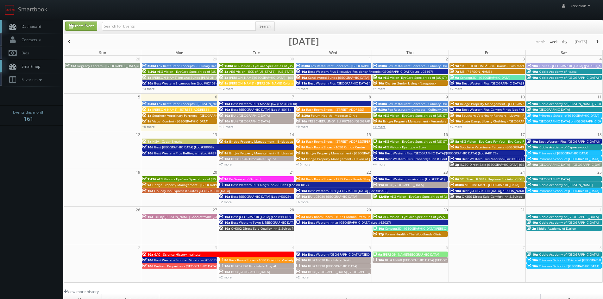
click at [383, 127] on link "+9 more" at bounding box center [379, 126] width 13 height 4
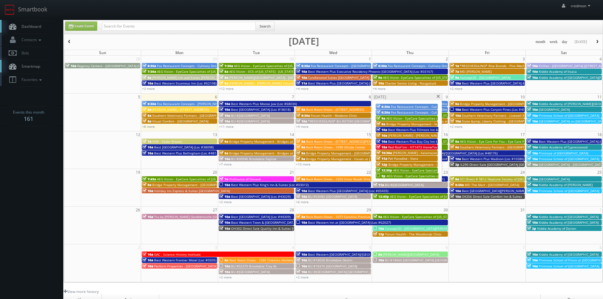
click at [415, 176] on span "AEG Vision - EyeCare Specialties of [GEOGRAPHIC_DATA] – [PERSON_NAME] Eyecare A…" at bounding box center [472, 176] width 171 height 4
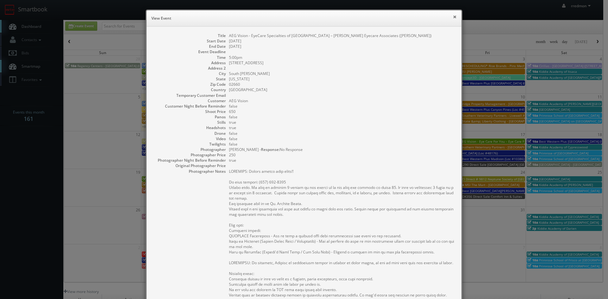
click at [453, 17] on button "×" at bounding box center [455, 17] width 4 height 4
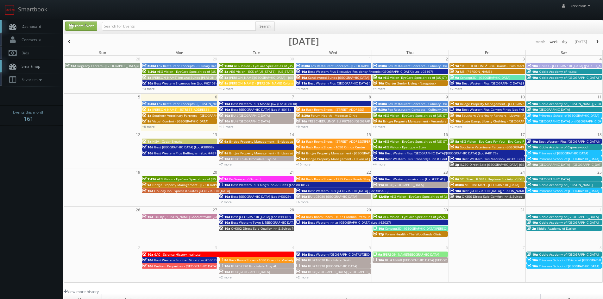
click at [478, 103] on span "Bridge Property Management - [GEOGRAPHIC_DATA]" at bounding box center [499, 104] width 79 height 4
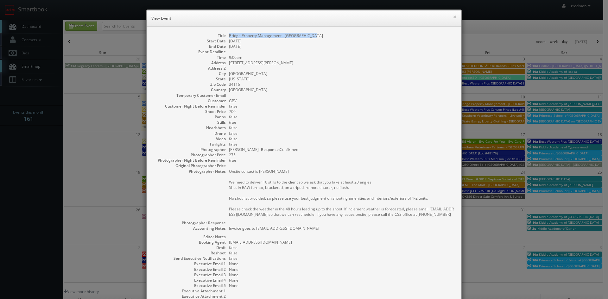
drag, startPoint x: 314, startPoint y: 36, endPoint x: 226, endPoint y: 37, distance: 88.0
click at [226, 37] on dl "Title Bridge Property Management - [GEOGRAPHIC_DATA] Start Date [DATE] End Date…" at bounding box center [304, 171] width 302 height 277
click at [453, 17] on button "×" at bounding box center [455, 17] width 4 height 4
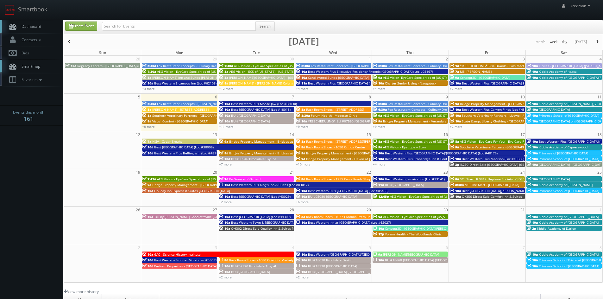
click at [470, 109] on span "Best Western Plus Canyon Pines (Loc #45083)" at bounding box center [497, 109] width 70 height 4
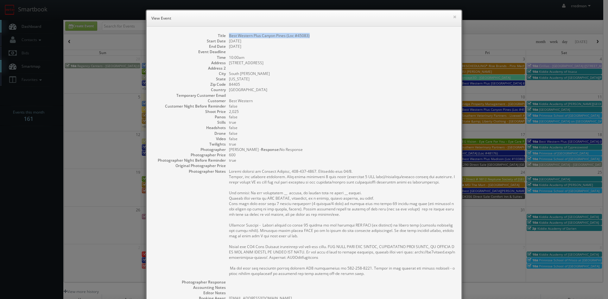
drag, startPoint x: 310, startPoint y: 36, endPoint x: 226, endPoint y: 37, distance: 83.9
click at [226, 37] on dl "Title Best Western Plus Canyon Pines (Loc #45083) Start Date [DATE] End Date [D…" at bounding box center [304, 199] width 302 height 333
click at [453, 16] on button "×" at bounding box center [455, 17] width 4 height 4
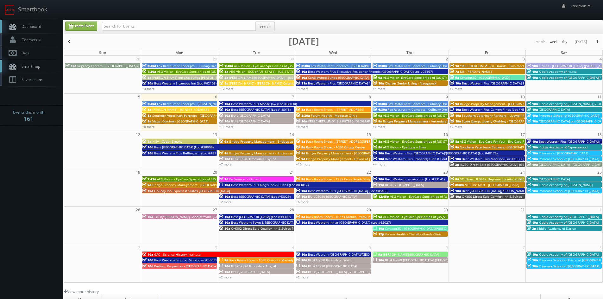
click at [473, 114] on span "Southern Veterinary Partners - Livewell Animal Urgent Care of [GEOGRAPHIC_DATA]" at bounding box center [525, 115] width 126 height 4
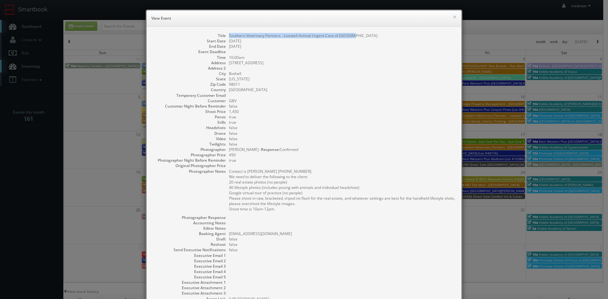
drag, startPoint x: 352, startPoint y: 36, endPoint x: 227, endPoint y: 36, distance: 125.1
click at [229, 36] on dd "Southern Veterinary Partners - Livewell Animal Urgent Care of [GEOGRAPHIC_DATA]" at bounding box center [342, 35] width 226 height 5
click at [454, 17] on button "×" at bounding box center [455, 17] width 4 height 4
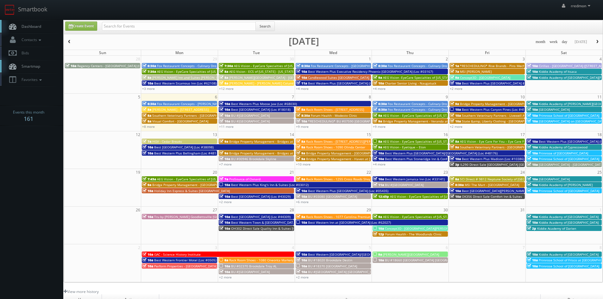
click at [492, 122] on span "State &amp; Liberty Clothing - [GEOGRAPHIC_DATA] - [GEOGRAPHIC_DATA], [GEOGRAPH…" at bounding box center [534, 121] width 145 height 4
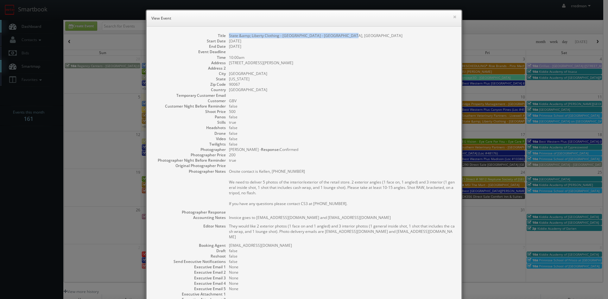
drag, startPoint x: 346, startPoint y: 34, endPoint x: 226, endPoint y: 37, distance: 119.7
click at [226, 37] on dl "Title State &amp; Liberty Clothing - [GEOGRAPHIC_DATA] - [GEOGRAPHIC_DATA], [GE…" at bounding box center [304, 173] width 302 height 280
click at [453, 19] on button "×" at bounding box center [455, 17] width 4 height 4
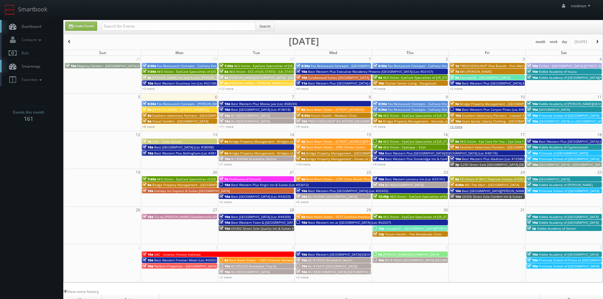
click at [461, 127] on link "+2 more" at bounding box center [456, 126] width 13 height 4
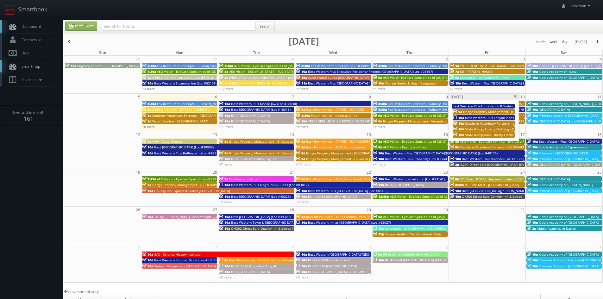
click at [488, 134] on span "State &amp;amp; Liberty Clothing - [GEOGRAPHIC_DATA] [GEOGRAPHIC_DATA]" at bounding box center [523, 135] width 117 height 4
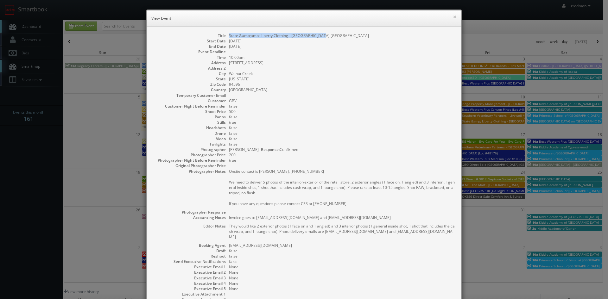
drag, startPoint x: 322, startPoint y: 36, endPoint x: 226, endPoint y: 35, distance: 96.3
click at [226, 35] on dl "Title State &amp;amp; Liberty Clothing - [GEOGRAPHIC_DATA] [GEOGRAPHIC_DATA] St…" at bounding box center [304, 173] width 302 height 280
click at [453, 19] on button "×" at bounding box center [455, 17] width 4 height 4
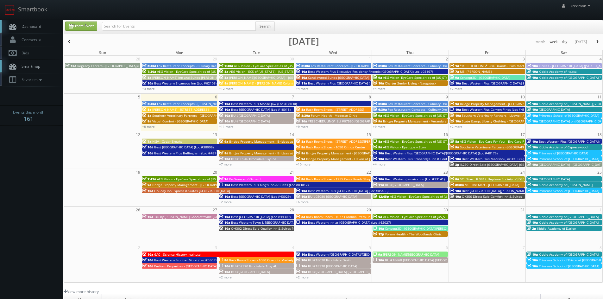
click at [588, 116] on div "10a Primrose School of [GEOGRAPHIC_DATA]" at bounding box center [564, 115] width 74 height 5
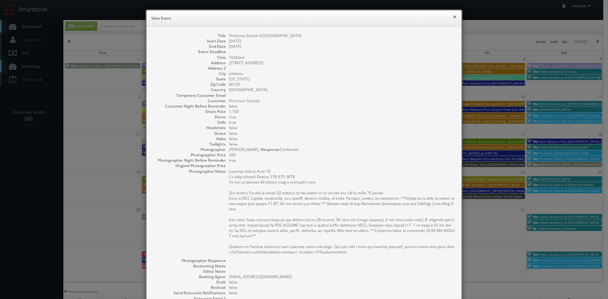
click at [453, 18] on button "×" at bounding box center [455, 17] width 4 height 4
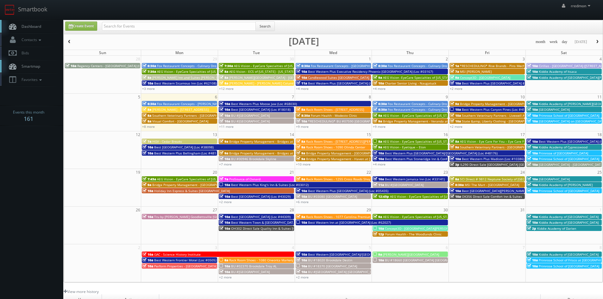
click at [554, 120] on span "[GEOGRAPHIC_DATA] on [GEOGRAPHIC_DATA] - Nocatee" at bounding box center [581, 121] width 84 height 4
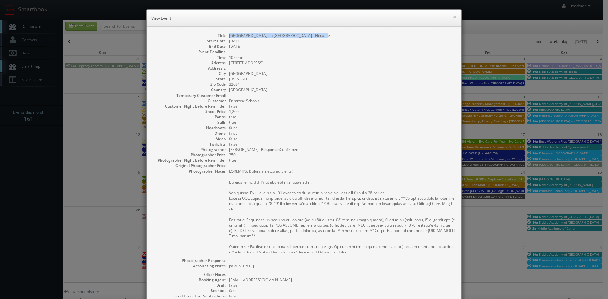
drag, startPoint x: 326, startPoint y: 37, endPoint x: 227, endPoint y: 37, distance: 98.5
click at [229, 37] on dd "[GEOGRAPHIC_DATA] on [GEOGRAPHIC_DATA] - Nocatee" at bounding box center [342, 35] width 226 height 5
click at [453, 17] on button "×" at bounding box center [455, 17] width 4 height 4
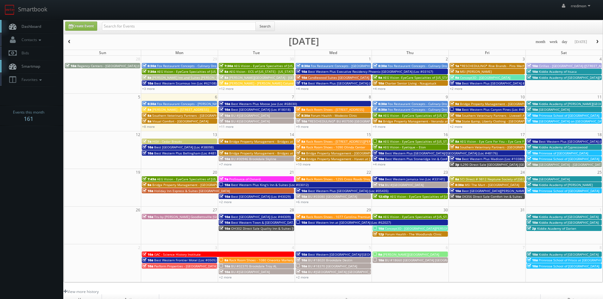
click at [162, 142] on span "HGV - Cedar Breaks" at bounding box center [167, 141] width 30 height 4
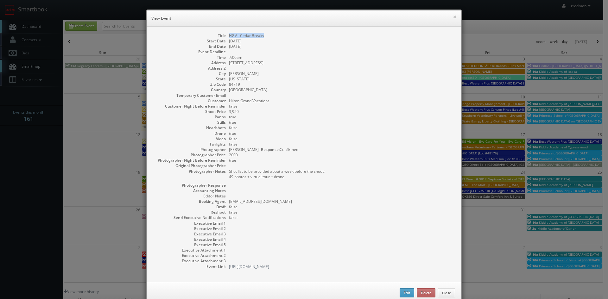
drag, startPoint x: 264, startPoint y: 35, endPoint x: 227, endPoint y: 37, distance: 37.1
click at [229, 37] on dd "HGV - Cedar Breaks" at bounding box center [342, 35] width 226 height 5
click at [453, 16] on button "×" at bounding box center [455, 17] width 4 height 4
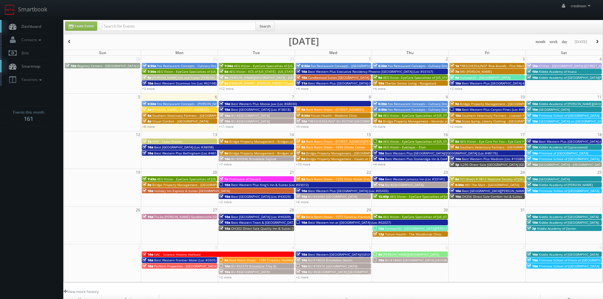
click at [184, 147] on span "Best [GEOGRAPHIC_DATA] (Loc #38098)" at bounding box center [184, 147] width 60 height 4
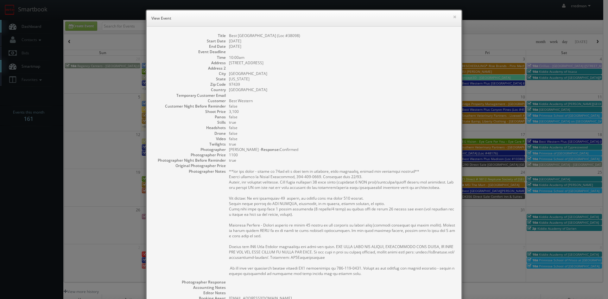
drag, startPoint x: 304, startPoint y: 38, endPoint x: 225, endPoint y: 38, distance: 79.5
click at [225, 38] on dl "Title Best [GEOGRAPHIC_DATA] (Loc #38098) Start Date [DATE] End Date [DATE] Eve…" at bounding box center [304, 199] width 302 height 333
click at [453, 17] on button "×" at bounding box center [455, 17] width 4 height 4
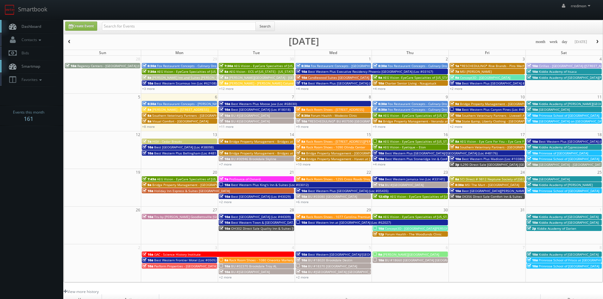
click at [178, 153] on span "Best Western Plus Bellingham (Loc #48188)" at bounding box center [187, 153] width 67 height 4
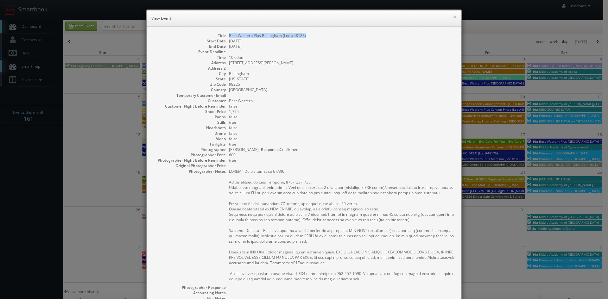
drag, startPoint x: 308, startPoint y: 36, endPoint x: 225, endPoint y: 38, distance: 82.4
click at [225, 38] on dl "Title Best Western Plus [GEOGRAPHIC_DATA] (Loc #48188) Start Date [DATE] End Da…" at bounding box center [304, 202] width 302 height 339
click at [453, 17] on button "×" at bounding box center [455, 17] width 4 height 4
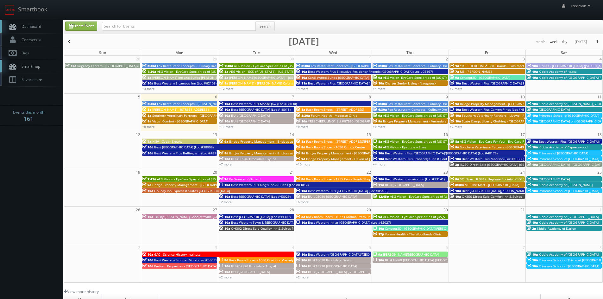
click at [268, 142] on span "Bridge Property Management - Bridges at [GEOGRAPHIC_DATA]" at bounding box center [277, 141] width 96 height 4
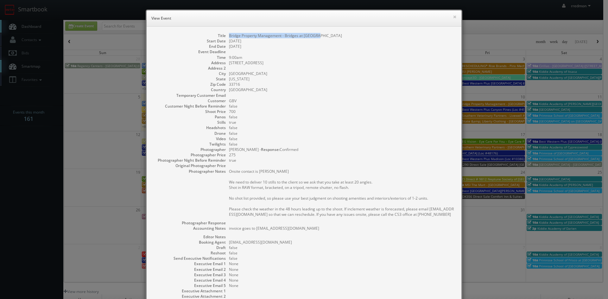
drag, startPoint x: 319, startPoint y: 35, endPoint x: 232, endPoint y: 35, distance: 86.8
click at [229, 37] on dd "Bridge Property Management - Bridges at [GEOGRAPHIC_DATA]" at bounding box center [342, 35] width 226 height 5
click at [453, 17] on button "×" at bounding box center [455, 17] width 4 height 4
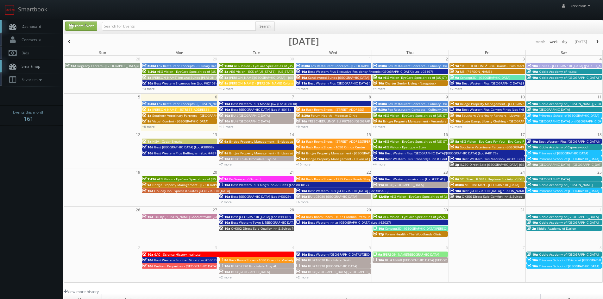
click at [260, 151] on span "Bridge Property Management - Bridges at [GEOGRAPHIC_DATA]" at bounding box center [277, 153] width 96 height 4
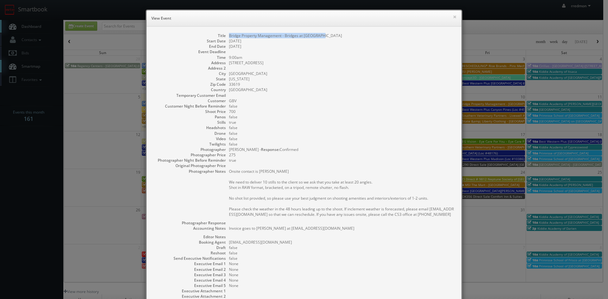
drag, startPoint x: 324, startPoint y: 35, endPoint x: 227, endPoint y: 37, distance: 96.6
click at [229, 37] on dd "Bridge Property Management - Bridges at [GEOGRAPHIC_DATA]" at bounding box center [342, 35] width 226 height 5
click at [453, 16] on button "×" at bounding box center [455, 17] width 4 height 4
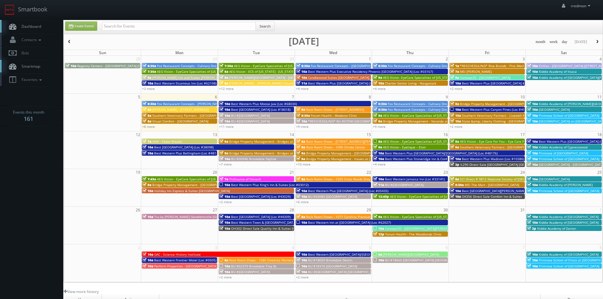
click at [276, 157] on div "10a BU #00946 Brookdale Skyline" at bounding box center [256, 158] width 74 height 5
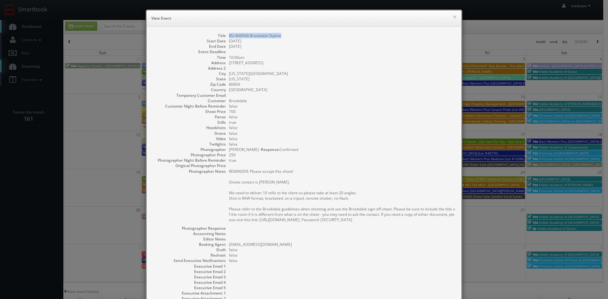
drag, startPoint x: 282, startPoint y: 33, endPoint x: 227, endPoint y: 36, distance: 54.9
click at [229, 36] on dd "BU #00946 Brookdale Skyline" at bounding box center [342, 35] width 226 height 5
click at [453, 18] on button "×" at bounding box center [455, 17] width 4 height 4
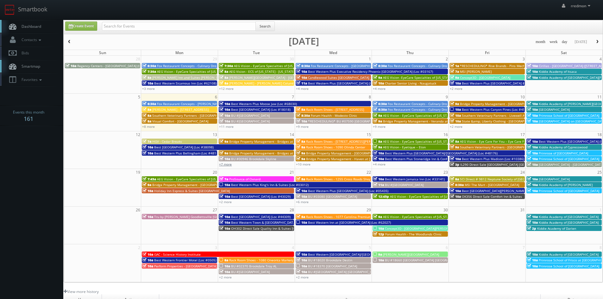
click at [227, 164] on link "+7 more" at bounding box center [225, 164] width 13 height 4
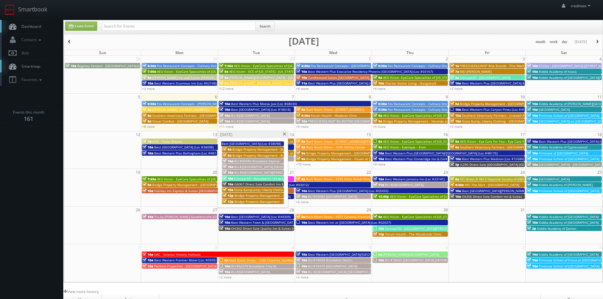
click at [266, 166] on span "BU #[GEOGRAPHIC_DATA] [GEOGRAPHIC_DATA]" at bounding box center [269, 167] width 71 height 4
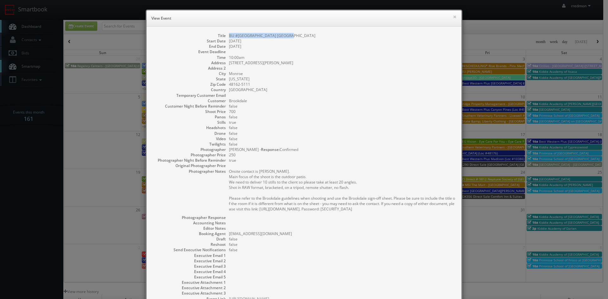
drag, startPoint x: 293, startPoint y: 35, endPoint x: 227, endPoint y: 37, distance: 65.9
click at [229, 37] on dd "BU #[GEOGRAPHIC_DATA] [GEOGRAPHIC_DATA]" at bounding box center [342, 35] width 226 height 5
click at [454, 17] on button "×" at bounding box center [455, 17] width 4 height 4
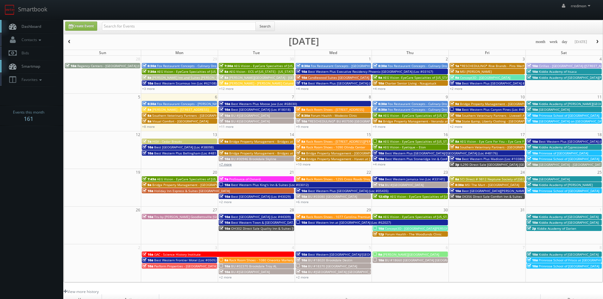
click at [231, 165] on link "+7 more" at bounding box center [225, 164] width 13 height 4
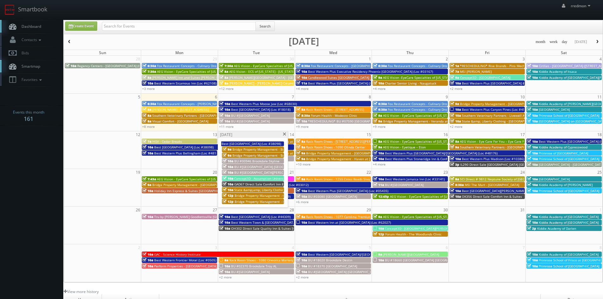
click at [261, 172] on span "BU #[GEOGRAPHIC_DATA][PERSON_NAME]" at bounding box center [266, 172] width 64 height 4
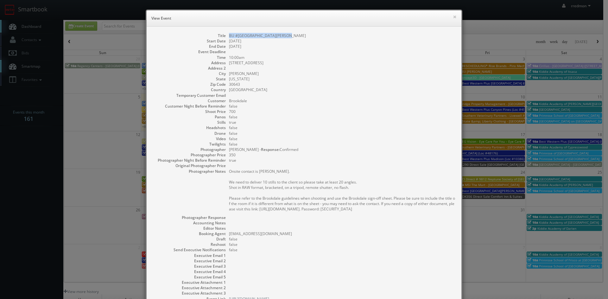
drag, startPoint x: 284, startPoint y: 34, endPoint x: 227, endPoint y: 37, distance: 57.1
click at [229, 37] on dd "BU #[GEOGRAPHIC_DATA][PERSON_NAME]" at bounding box center [342, 35] width 226 height 5
click at [453, 17] on button "×" at bounding box center [455, 17] width 4 height 4
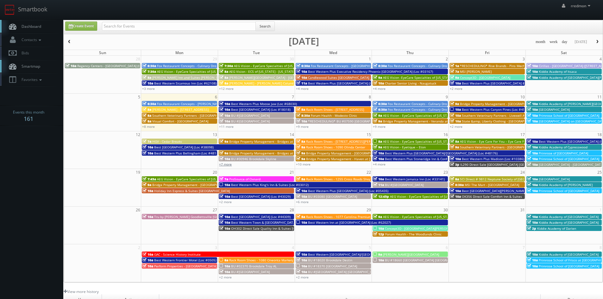
click at [227, 164] on link "+7 more" at bounding box center [225, 164] width 13 height 4
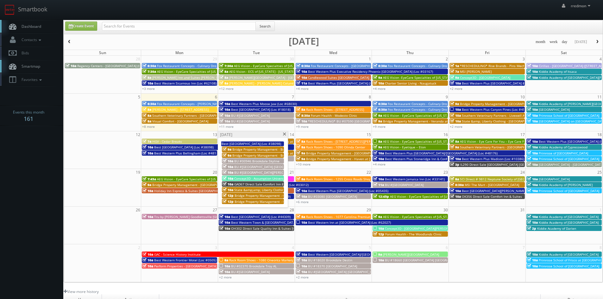
click at [242, 178] on span "Concept3D - Assumption University" at bounding box center [260, 178] width 53 height 4
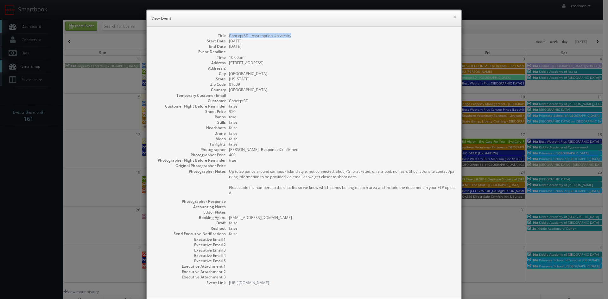
drag, startPoint x: 291, startPoint y: 36, endPoint x: 227, endPoint y: 37, distance: 64.3
click at [229, 37] on dd "Concept3D - Assumption University" at bounding box center [342, 35] width 226 height 5
click at [453, 18] on button "×" at bounding box center [455, 17] width 4 height 4
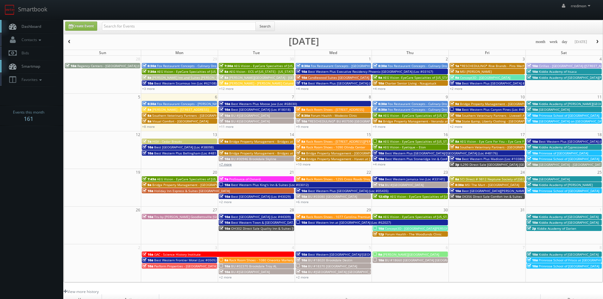
click at [229, 165] on link "+7 more" at bounding box center [225, 164] width 13 height 4
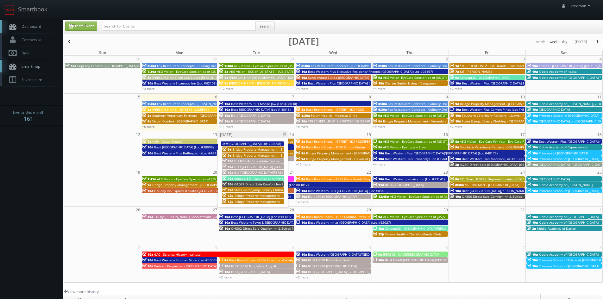
click at [254, 183] on span "GAD67 Direct Sale Comfort Inn & Suites" at bounding box center [264, 184] width 60 height 4
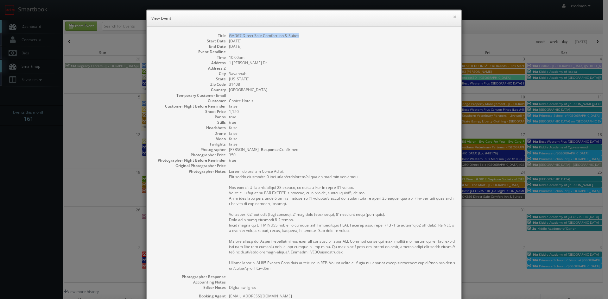
drag, startPoint x: 299, startPoint y: 37, endPoint x: 227, endPoint y: 38, distance: 71.9
click at [229, 38] on dd "GAD67 Direct Sale Comfort Inn & Suites" at bounding box center [342, 35] width 226 height 5
click at [453, 18] on button "×" at bounding box center [455, 17] width 4 height 4
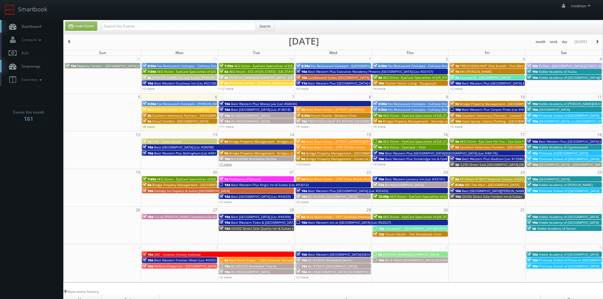
click at [227, 165] on link "+7 more" at bounding box center [225, 164] width 13 height 4
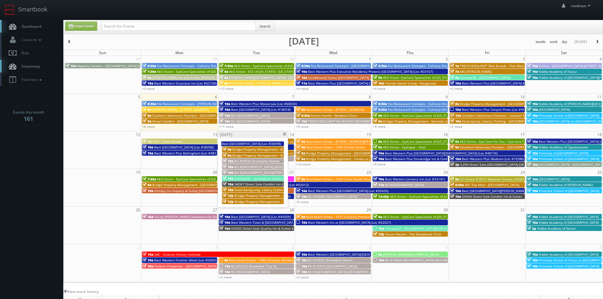
click at [249, 187] on div "10a State &amp;amp; Liberty Clothing - [GEOGRAPHIC_DATA] [GEOGRAPHIC_DATA]" at bounding box center [253, 189] width 61 height 5
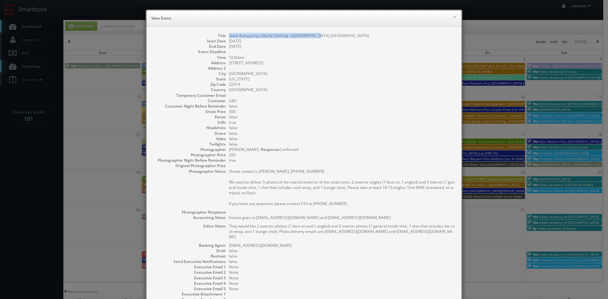
drag, startPoint x: 316, startPoint y: 35, endPoint x: 226, endPoint y: 36, distance: 89.6
click at [229, 36] on dd "State &amp;amp; Liberty Clothing - [GEOGRAPHIC_DATA] [GEOGRAPHIC_DATA]" at bounding box center [342, 35] width 226 height 5
click at [453, 16] on button "×" at bounding box center [455, 17] width 4 height 4
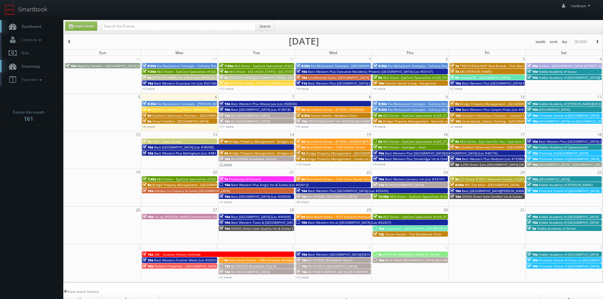
click at [226, 165] on link "+7 more" at bounding box center [225, 164] width 13 height 4
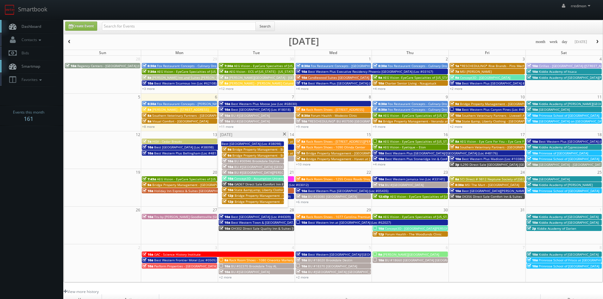
click at [271, 195] on span "Bridge Property Management - Oasis at [GEOGRAPHIC_DATA]" at bounding box center [281, 195] width 93 height 4
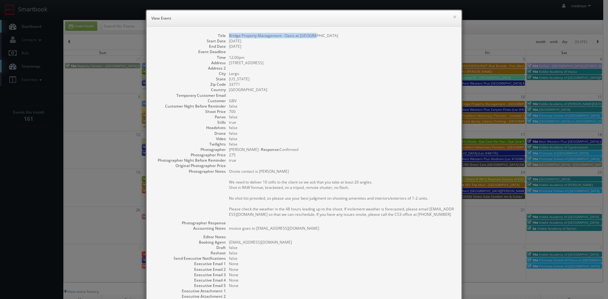
drag, startPoint x: 319, startPoint y: 37, endPoint x: 226, endPoint y: 37, distance: 92.8
click at [226, 37] on dl "Title Bridge Property Management - Oasis at [GEOGRAPHIC_DATA] Start Date [DATE]…" at bounding box center [304, 171] width 302 height 277
click at [453, 16] on button "×" at bounding box center [455, 17] width 4 height 4
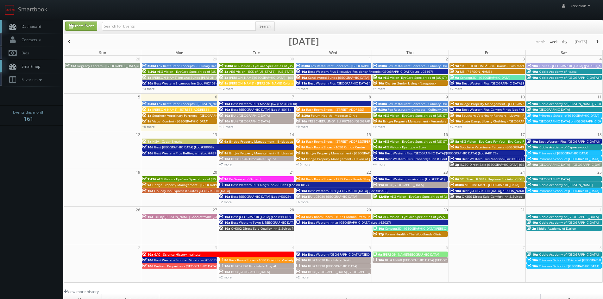
click at [227, 165] on link "+7 more" at bounding box center [225, 164] width 13 height 4
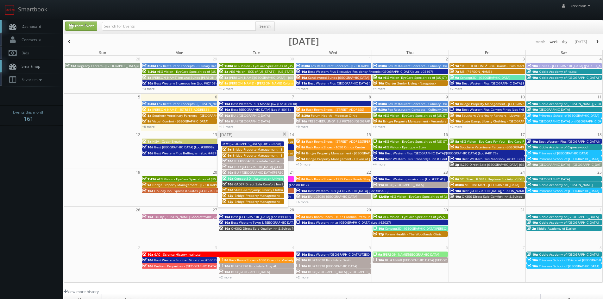
click at [268, 203] on span "Bridge Property Management - Retreat at [GEOGRAPHIC_DATA]" at bounding box center [283, 202] width 96 height 4
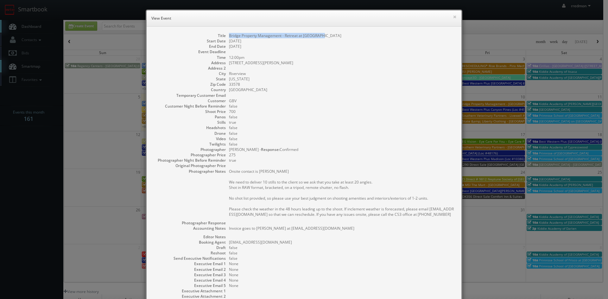
drag, startPoint x: 321, startPoint y: 35, endPoint x: 227, endPoint y: 37, distance: 94.7
click at [229, 37] on dd "Bridge Property Management - Retreat at [GEOGRAPHIC_DATA]" at bounding box center [342, 35] width 226 height 5
click at [453, 16] on button "×" at bounding box center [455, 17] width 4 height 4
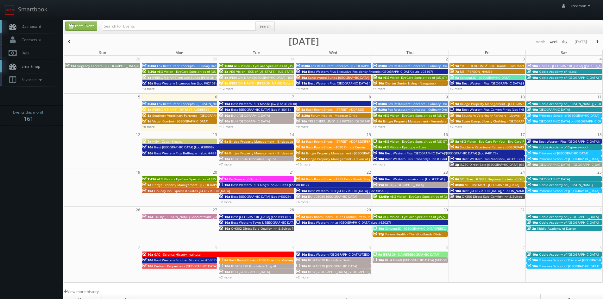
click at [340, 140] on span "Rack Room Shoes - [STREET_ADDRESS][PERSON_NAME]" at bounding box center [347, 141] width 83 height 4
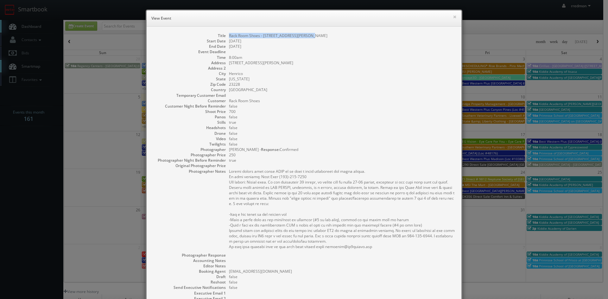
drag, startPoint x: 305, startPoint y: 37, endPoint x: 225, endPoint y: 36, distance: 80.1
click at [225, 36] on dl "Title Rack Room Shoes - [STREET_ADDRESS][PERSON_NAME] Start Date [DATE] End Dat…" at bounding box center [304, 186] width 302 height 307
click at [454, 16] on button "×" at bounding box center [455, 17] width 4 height 4
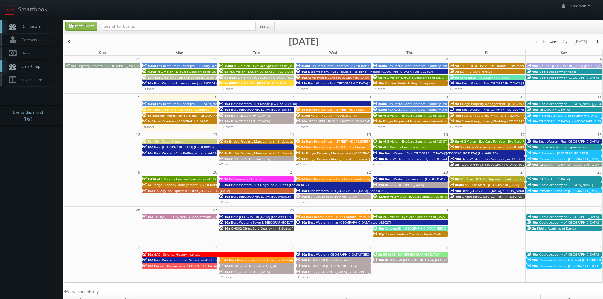
click at [355, 146] on span "Rack Room Shoes - 1090 Olinda Center" at bounding box center [335, 147] width 59 height 4
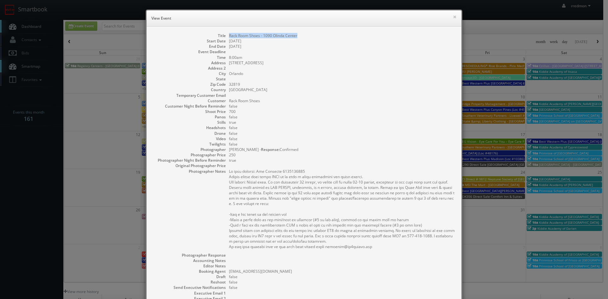
drag, startPoint x: 298, startPoint y: 36, endPoint x: 227, endPoint y: 36, distance: 70.9
click at [229, 36] on dd "Rack Room Shoes - 1090 Olinda Center" at bounding box center [342, 35] width 226 height 5
click at [453, 18] on button "×" at bounding box center [455, 17] width 4 height 4
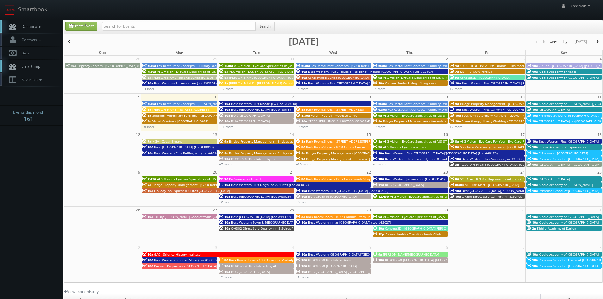
click at [333, 153] on span "Bridge Property Management - [GEOGRAPHIC_DATA]" at bounding box center [345, 153] width 79 height 4
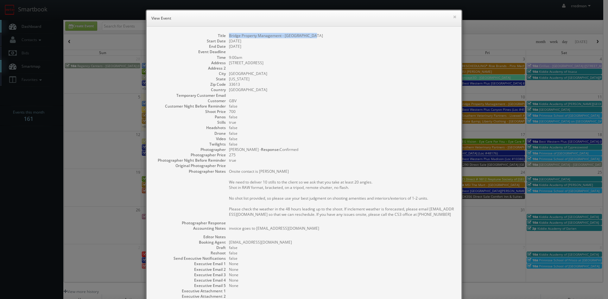
drag, startPoint x: 310, startPoint y: 36, endPoint x: 226, endPoint y: 36, distance: 83.9
click at [226, 36] on dl "Title Bridge Property Management - [GEOGRAPHIC_DATA] Start Date [DATE] End Date…" at bounding box center [304, 171] width 302 height 277
click at [453, 18] on button "×" at bounding box center [455, 17] width 4 height 4
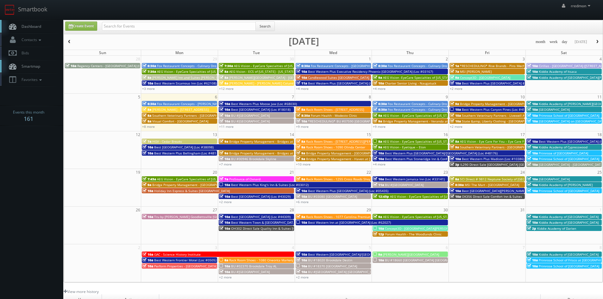
click at [317, 158] on span "Bridge Property Management - Haven at [GEOGRAPHIC_DATA]" at bounding box center [353, 159] width 94 height 4
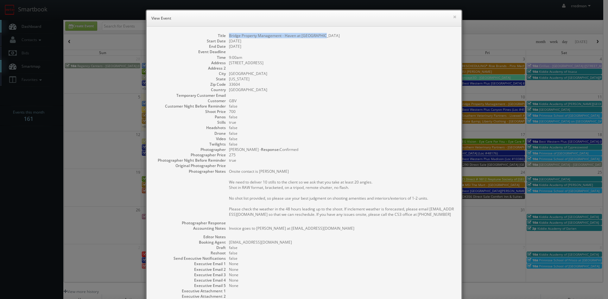
drag, startPoint x: 323, startPoint y: 36, endPoint x: 227, endPoint y: 35, distance: 95.6
click at [229, 35] on dd "Bridge Property Management - Haven at [GEOGRAPHIC_DATA]" at bounding box center [342, 35] width 226 height 5
click at [453, 18] on button "×" at bounding box center [455, 17] width 4 height 4
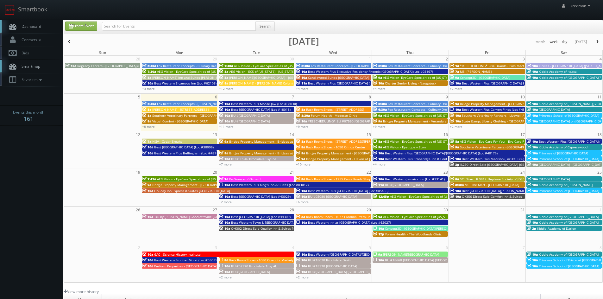
click at [307, 165] on link "+10 more" at bounding box center [303, 164] width 15 height 4
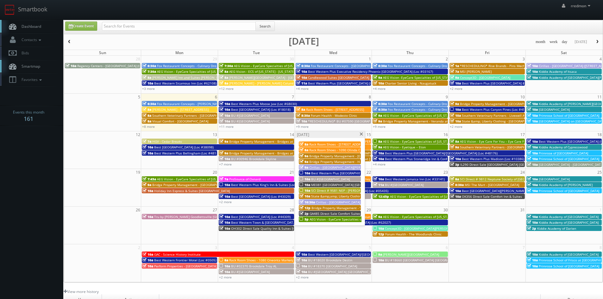
click at [320, 168] on span "Cirillas - [GEOGRAPHIC_DATA][PERSON_NAME] ([STREET_ADDRESS])" at bounding box center [359, 167] width 101 height 4
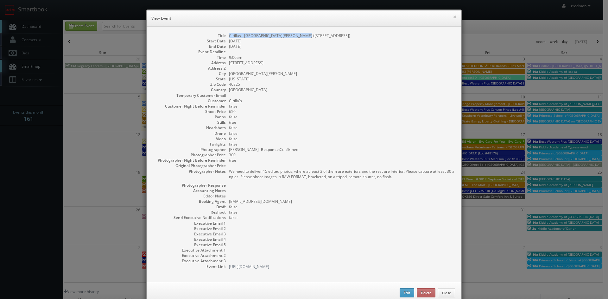
drag, startPoint x: 301, startPoint y: 36, endPoint x: 226, endPoint y: 35, distance: 75.1
click at [229, 35] on dd "Cirillas - [GEOGRAPHIC_DATA][PERSON_NAME] ([STREET_ADDRESS])" at bounding box center [342, 35] width 226 height 5
click at [453, 17] on button "×" at bounding box center [455, 17] width 4 height 4
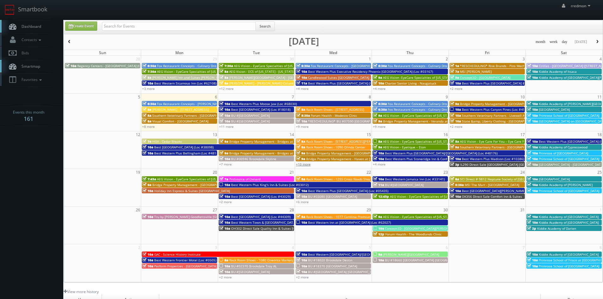
click at [309, 166] on link "+10 more" at bounding box center [303, 164] width 15 height 4
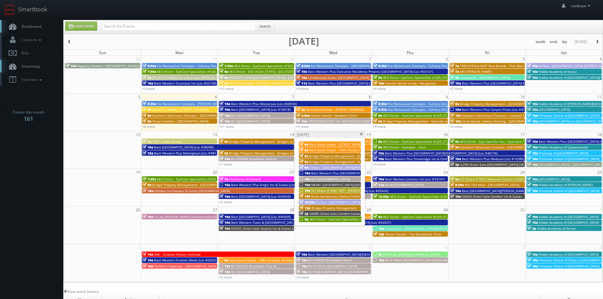
click at [328, 173] on span "Best Western Plus [GEOGRAPHIC_DATA] (Loc #05521)" at bounding box center [351, 173] width 80 height 4
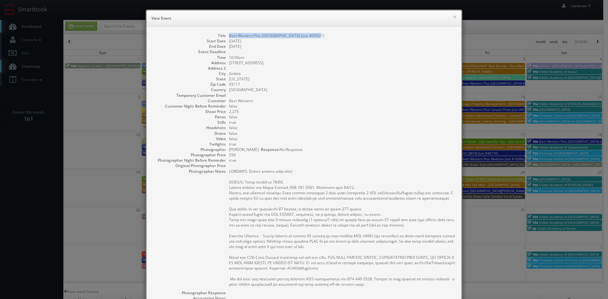
drag, startPoint x: 312, startPoint y: 34, endPoint x: 226, endPoint y: 36, distance: 85.5
click at [226, 36] on dl "Title Best Western Plus [GEOGRAPHIC_DATA] (Loc #05521) Start Date [DATE] End Da…" at bounding box center [304, 205] width 302 height 344
click at [453, 17] on button "×" at bounding box center [455, 17] width 4 height 4
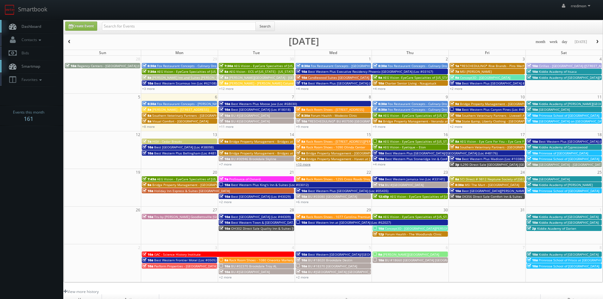
click at [307, 165] on link "+10 more" at bounding box center [303, 164] width 15 height 4
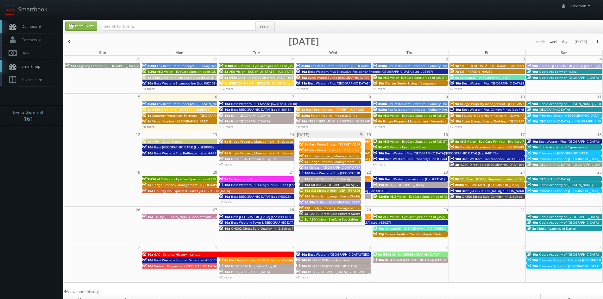
click at [350, 179] on span "BU #[GEOGRAPHIC_DATA]" at bounding box center [330, 179] width 39 height 4
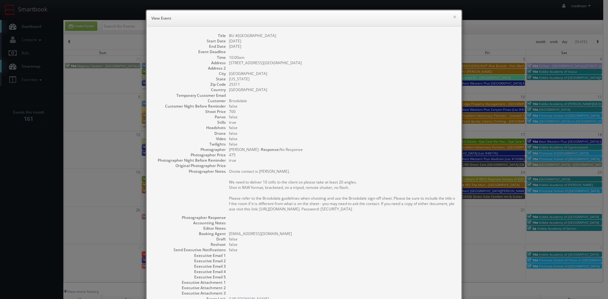
drag, startPoint x: 306, startPoint y: 37, endPoint x: 225, endPoint y: 36, distance: 81.1
click at [225, 36] on dl "Title BU #[GEOGRAPHIC_DATA] Start Date [DATE] End Date [DATE] Event Deadline Ti…" at bounding box center [304, 167] width 302 height 269
click at [453, 18] on button "×" at bounding box center [455, 17] width 4 height 4
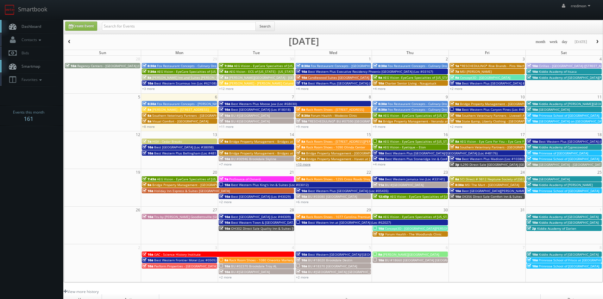
click at [309, 164] on link "+10 more" at bounding box center [303, 164] width 15 height 4
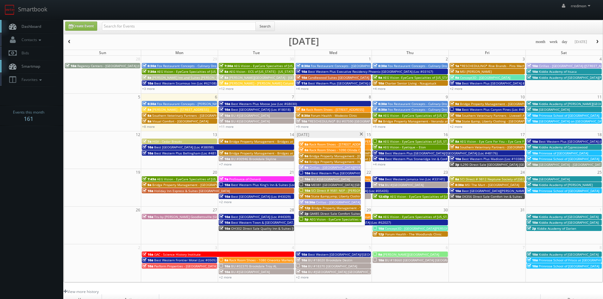
click at [328, 184] on span "ME081 [GEOGRAPHIC_DATA] [GEOGRAPHIC_DATA]" at bounding box center [348, 185] width 74 height 4
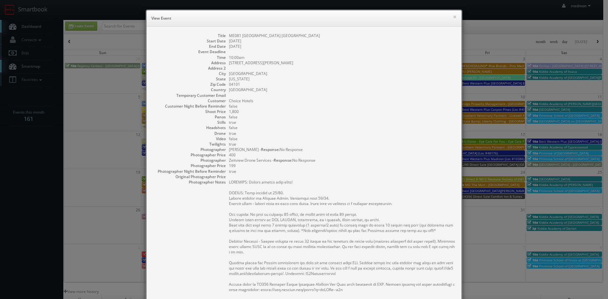
drag, startPoint x: 318, startPoint y: 35, endPoint x: 225, endPoint y: 37, distance: 92.8
click at [225, 37] on dl "Title ME081 [GEOGRAPHIC_DATA] [GEOGRAPHIC_DATA] Start Date [DATE] End Date [DAT…" at bounding box center [304, 267] width 302 height 468
click at [453, 19] on button "×" at bounding box center [455, 17] width 4 height 4
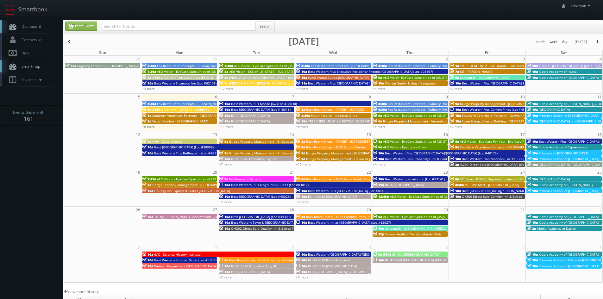
click at [308, 166] on link "+10 more" at bounding box center [303, 164] width 15 height 4
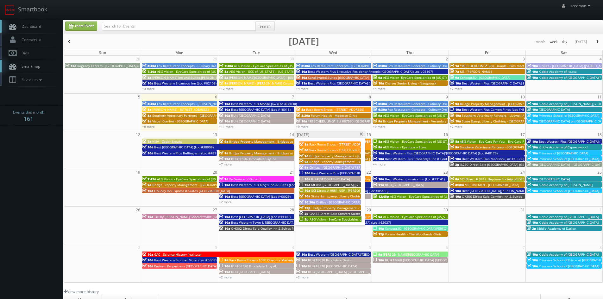
click at [329, 189] on span "SCI Direct # 9581 NEP - [PERSON_NAME][GEOGRAPHIC_DATA]" at bounding box center [357, 190] width 93 height 4
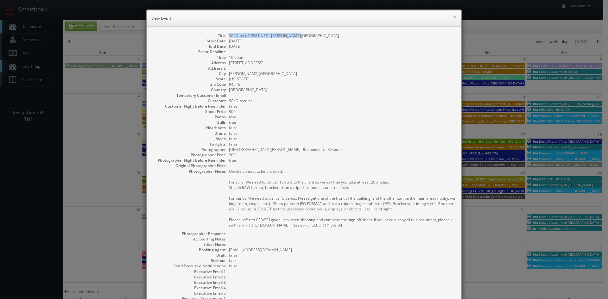
drag, startPoint x: 296, startPoint y: 35, endPoint x: 227, endPoint y: 37, distance: 69.1
click at [229, 37] on dd "SCI Direct # 9581 NEP - [PERSON_NAME][GEOGRAPHIC_DATA]" at bounding box center [342, 35] width 226 height 5
click at [454, 16] on button "×" at bounding box center [455, 17] width 4 height 4
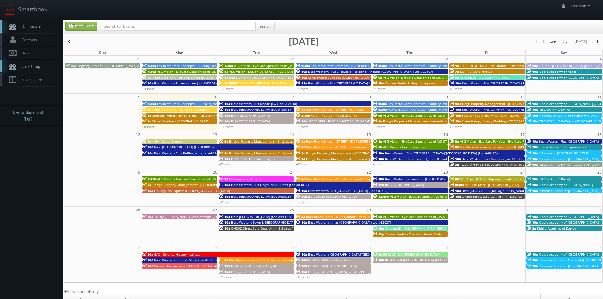
click at [303, 163] on link "+10 more" at bounding box center [303, 164] width 15 height 4
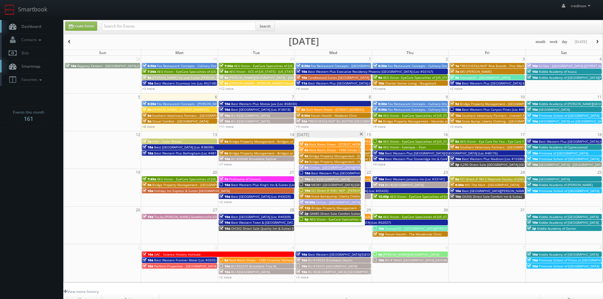
click at [328, 195] on span "State &amp;amp; Liberty Clothing - [GEOGRAPHIC_DATA]" at bounding box center [354, 196] width 86 height 4
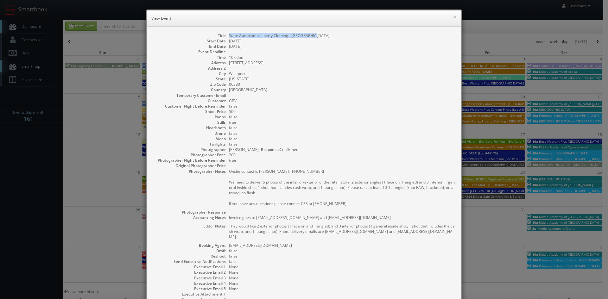
drag, startPoint x: 313, startPoint y: 36, endPoint x: 227, endPoint y: 38, distance: 85.5
click at [229, 38] on dd "State &amp;amp; Liberty Clothing - [GEOGRAPHIC_DATA]" at bounding box center [342, 35] width 226 height 5
click at [453, 18] on button "×" at bounding box center [455, 17] width 4 height 4
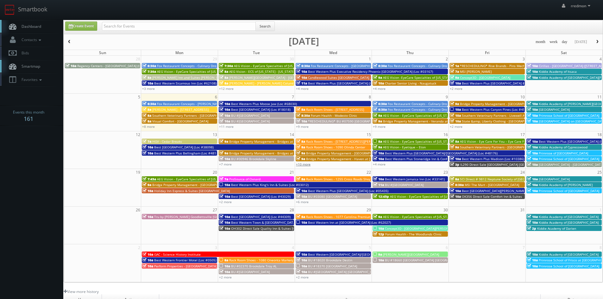
click at [308, 165] on link "+10 more" at bounding box center [303, 164] width 15 height 4
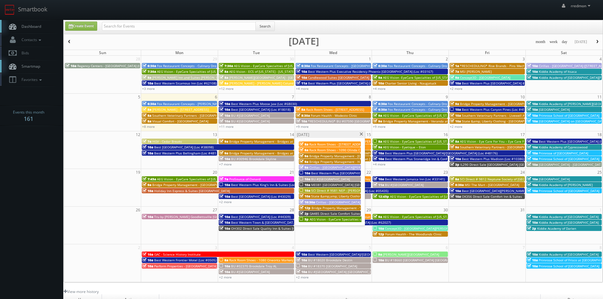
click at [341, 202] on span "Cirillas - [GEOGRAPHIC_DATA][PERSON_NAME] ([PERSON_NAME][GEOGRAPHIC_DATA])" at bounding box center [380, 202] width 128 height 4
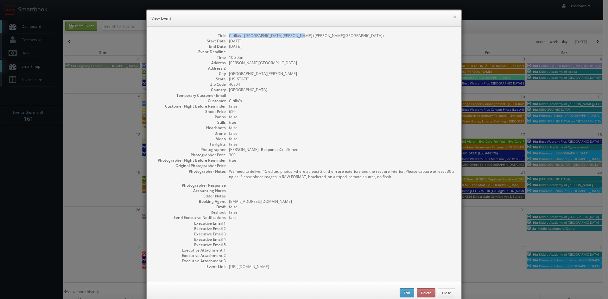
drag, startPoint x: 296, startPoint y: 36, endPoint x: 226, endPoint y: 36, distance: 69.7
click at [229, 36] on dd "Cirillas - [GEOGRAPHIC_DATA][PERSON_NAME] ([PERSON_NAME][GEOGRAPHIC_DATA])" at bounding box center [342, 35] width 226 height 5
click at [453, 17] on button "×" at bounding box center [455, 17] width 4 height 4
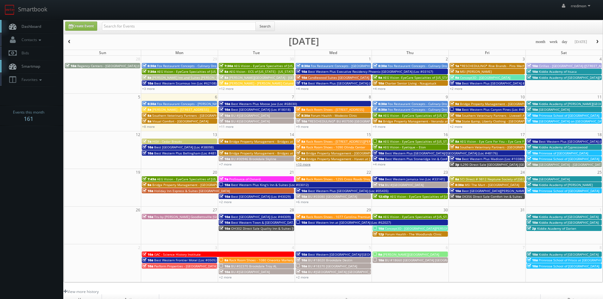
click at [306, 165] on link "+10 more" at bounding box center [303, 164] width 15 height 4
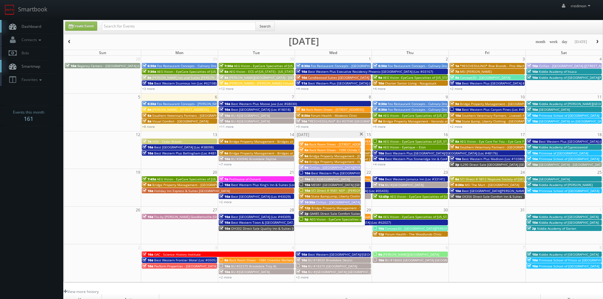
click at [344, 208] on span "Bridge Property Management - Vinings at [GEOGRAPHIC_DATA]" at bounding box center [359, 208] width 95 height 4
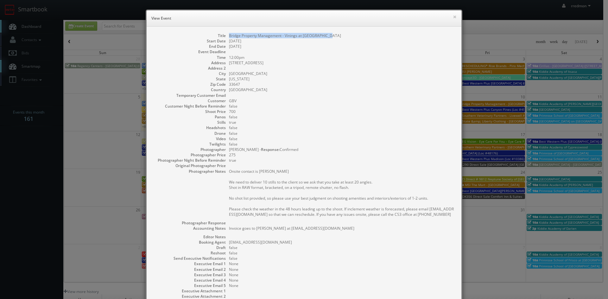
drag, startPoint x: 328, startPoint y: 35, endPoint x: 226, endPoint y: 37, distance: 101.7
click at [229, 37] on dd "Bridge Property Management - Vinings at [GEOGRAPHIC_DATA]" at bounding box center [342, 35] width 226 height 5
click at [453, 17] on button "×" at bounding box center [455, 17] width 4 height 4
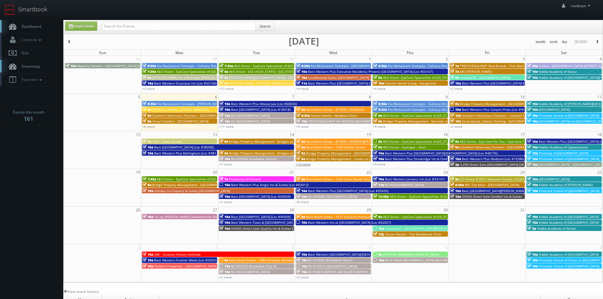
click at [308, 164] on link "+10 more" at bounding box center [303, 164] width 15 height 4
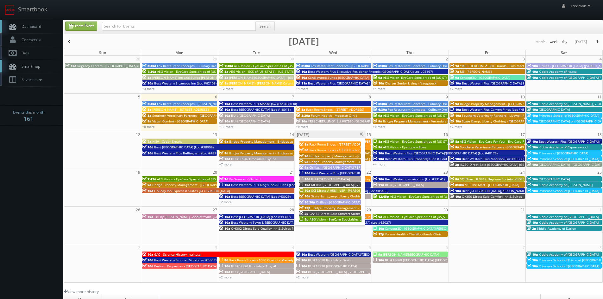
click at [328, 213] on span "GA485 Direct Sale Comfort Suites [GEOGRAPHIC_DATA] I-95" at bounding box center [355, 214] width 90 height 4
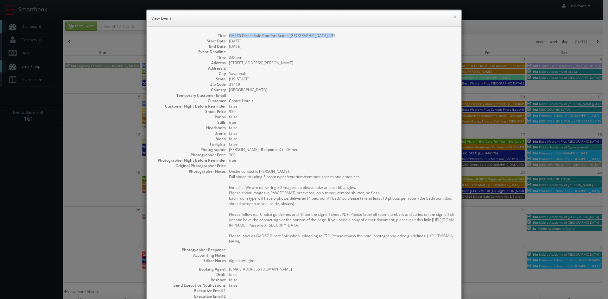
drag, startPoint x: 332, startPoint y: 36, endPoint x: 228, endPoint y: 37, distance: 103.9
click at [229, 37] on dd "GA485 Direct Sale Comfort Suites [GEOGRAPHIC_DATA] I-95" at bounding box center [342, 35] width 226 height 5
click at [453, 17] on button "×" at bounding box center [455, 17] width 4 height 4
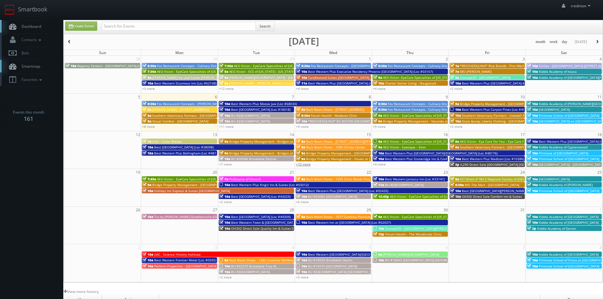
click at [304, 163] on link "+10 more" at bounding box center [303, 164] width 15 height 4
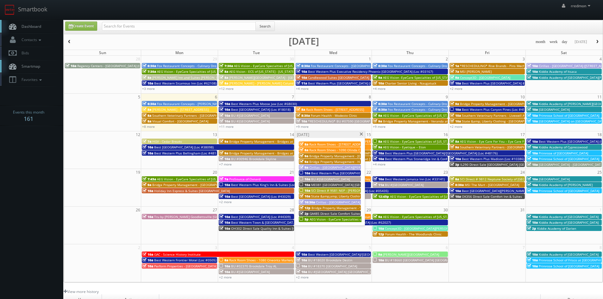
click at [341, 218] on span "AEG Vision - EyeCare Specialties of [US_STATE] – [PERSON_NAME] Eye Clinic ([PER…" at bounding box center [381, 219] width 143 height 4
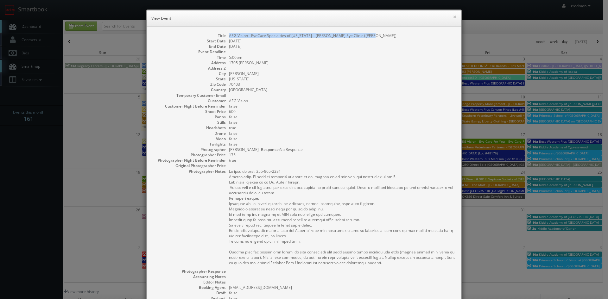
drag, startPoint x: 374, startPoint y: 36, endPoint x: 227, endPoint y: 37, distance: 146.9
click at [229, 37] on dd "AEG Vision - EyeCare Specialties of [US_STATE] – [PERSON_NAME] Eye Clinic ([PER…" at bounding box center [342, 35] width 226 height 5
click at [453, 19] on button "×" at bounding box center [455, 17] width 4 height 4
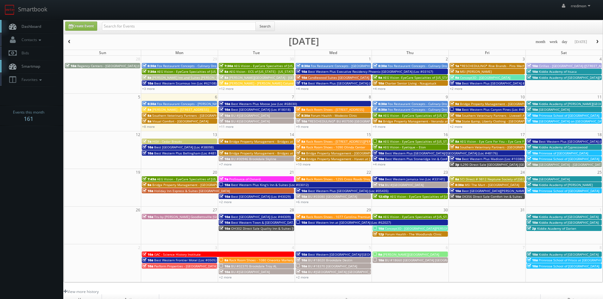
click at [399, 140] on span "AEG Vision - EyeCare Specialties of [US_STATE] – Elite Vision Care ([GEOGRAPHIC…" at bounding box center [449, 141] width 133 height 4
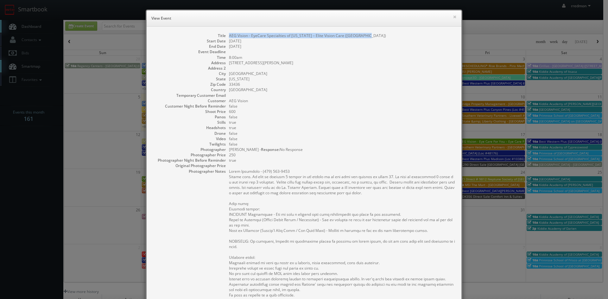
drag, startPoint x: 367, startPoint y: 36, endPoint x: 225, endPoint y: 34, distance: 141.6
click at [225, 34] on dl "Title AEG Vision - EyeCare Specialties of [US_STATE] – Elite Vision Care ([GEOG…" at bounding box center [304, 221] width 302 height 377
click at [453, 17] on button "×" at bounding box center [455, 17] width 4 height 4
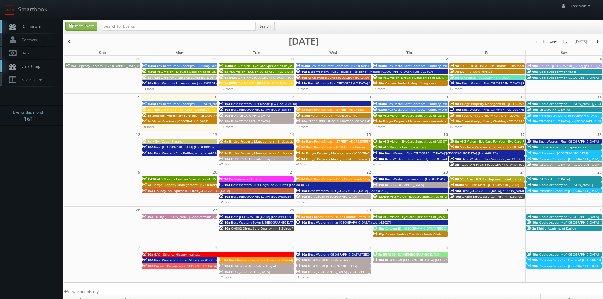
click at [396, 147] on span "AEG Vision - Eyetique – Eton" at bounding box center [404, 147] width 43 height 4
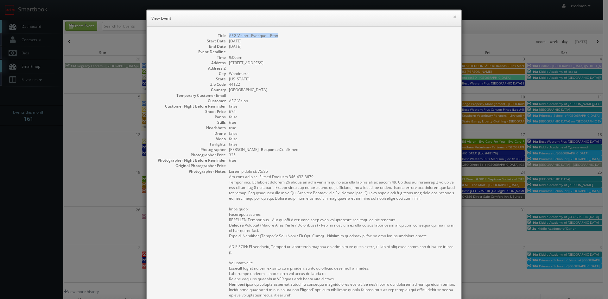
drag, startPoint x: 281, startPoint y: 35, endPoint x: 226, endPoint y: 37, distance: 54.8
click at [229, 37] on dd "AEG Vision - Eyetique – Eton" at bounding box center [342, 35] width 226 height 5
click at [453, 17] on button "×" at bounding box center [455, 17] width 4 height 4
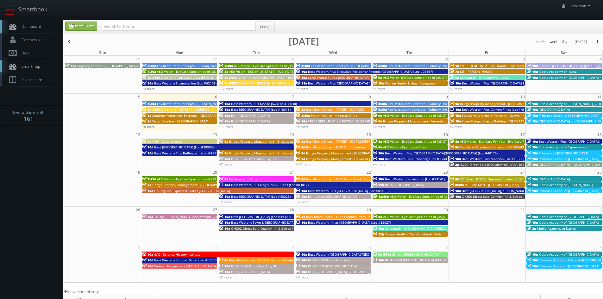
click at [402, 152] on span "Best Western Plus [GEOGRAPHIC_DATA]/[GEOGRAPHIC_DATA] (Loc #48176)" at bounding box center [441, 153] width 113 height 4
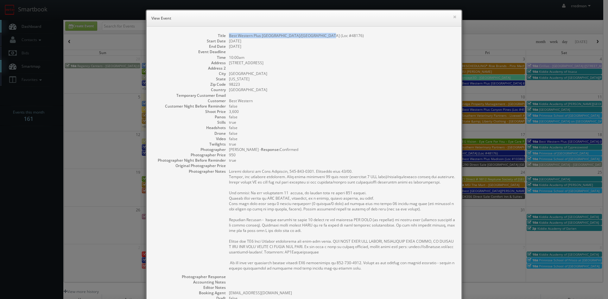
drag, startPoint x: 324, startPoint y: 36, endPoint x: 227, endPoint y: 36, distance: 96.6
click at [229, 36] on dd "Best Western Plus [GEOGRAPHIC_DATA]/[GEOGRAPHIC_DATA] (Loc #48176)" at bounding box center [342, 35] width 226 height 5
click at [453, 18] on button "×" at bounding box center [455, 17] width 4 height 4
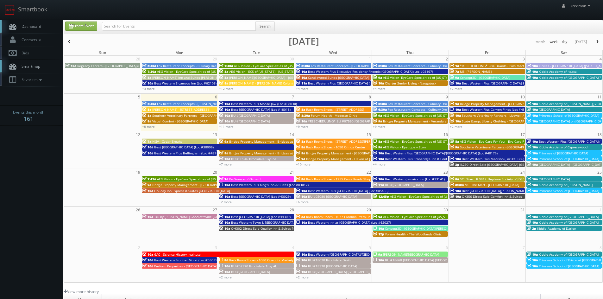
click at [400, 158] on span "Best Western Plus Stoneridge Inn & Conference Centre (Loc #66085)" at bounding box center [437, 159] width 104 height 4
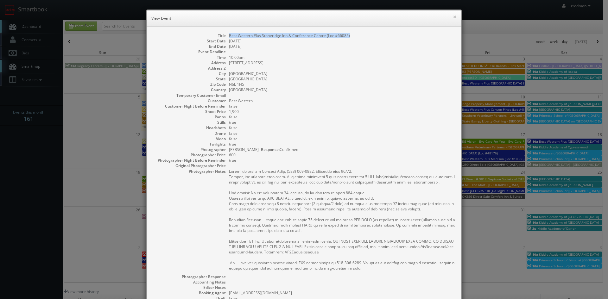
drag, startPoint x: 351, startPoint y: 35, endPoint x: 226, endPoint y: 35, distance: 124.8
click at [229, 35] on dd "Best Western Plus Stoneridge Inn & Conference Centre (Loc #66085)" at bounding box center [342, 35] width 226 height 5
click at [453, 18] on button "×" at bounding box center [455, 17] width 4 height 4
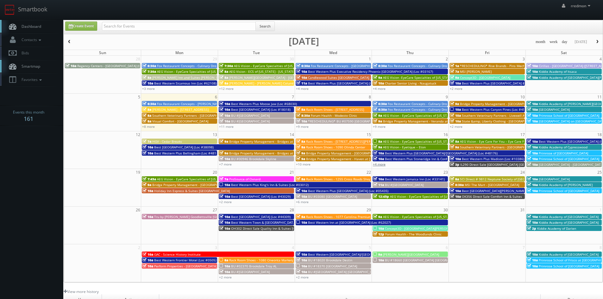
click at [382, 164] on link "+4 more" at bounding box center [379, 164] width 13 height 4
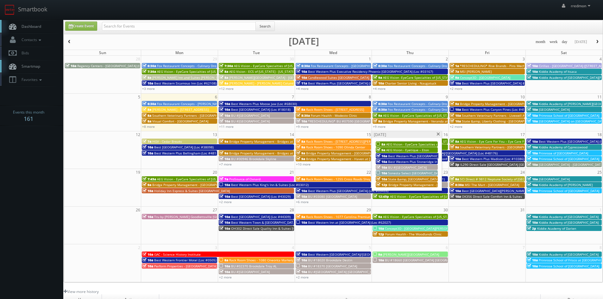
click at [405, 167] on span "BU #[GEOGRAPHIC_DATA]" at bounding box center [407, 167] width 39 height 4
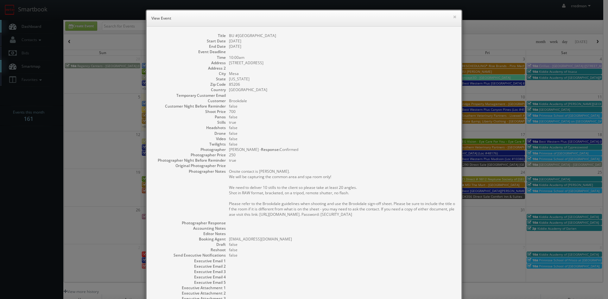
drag, startPoint x: 288, startPoint y: 35, endPoint x: 227, endPoint y: 37, distance: 60.8
click at [229, 37] on dd "BU #[GEOGRAPHIC_DATA]" at bounding box center [342, 35] width 226 height 5
click at [454, 16] on button "×" at bounding box center [455, 17] width 4 height 4
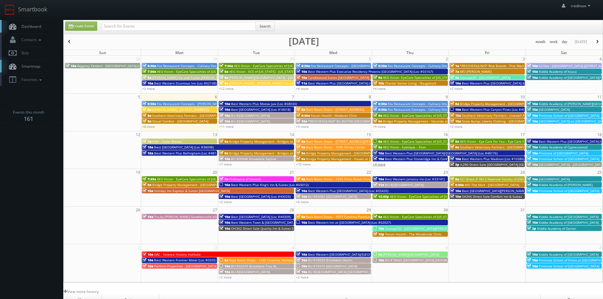
click at [384, 165] on link "+4 more" at bounding box center [379, 164] width 13 height 4
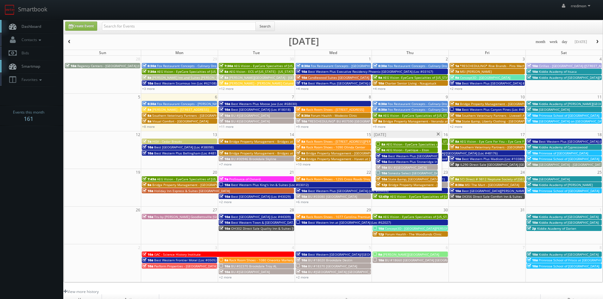
click at [407, 173] on span "Sonesta Select [GEOGRAPHIC_DATA]" at bounding box center [415, 173] width 55 height 4
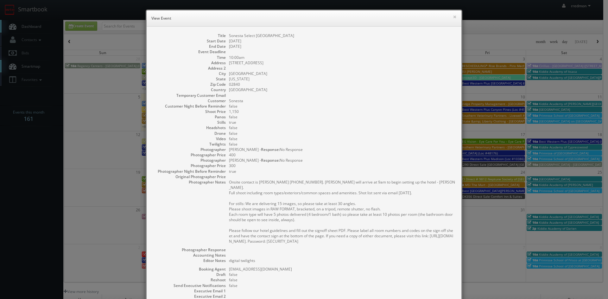
drag, startPoint x: 294, startPoint y: 36, endPoint x: 227, endPoint y: 36, distance: 67.5
click at [229, 36] on dd "Sonesta Select [GEOGRAPHIC_DATA]" at bounding box center [342, 35] width 226 height 5
click at [453, 17] on button "×" at bounding box center [455, 17] width 4 height 4
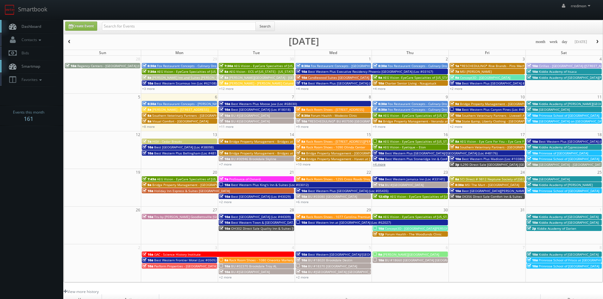
click at [381, 166] on link "+4 more" at bounding box center [379, 164] width 13 height 4
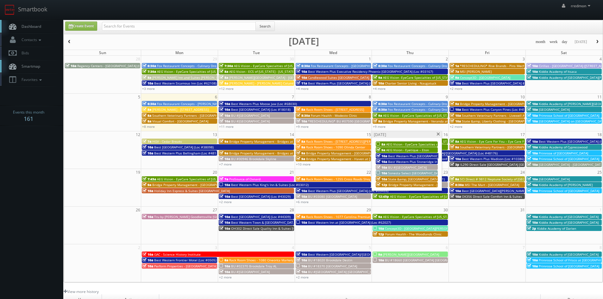
click at [403, 177] on span "State &amp; [GEOGRAPHIC_DATA][PERSON_NAME] - [GEOGRAPHIC_DATA], [GEOGRAPHIC_DAT…" at bounding box center [459, 179] width 143 height 4
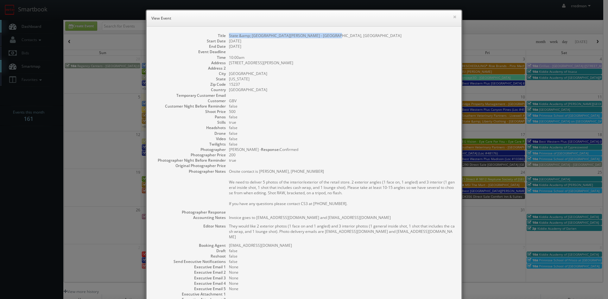
drag, startPoint x: 321, startPoint y: 35, endPoint x: 226, endPoint y: 36, distance: 95.0
click at [226, 36] on dl "Title State &amp; [GEOGRAPHIC_DATA][PERSON_NAME] - [GEOGRAPHIC_DATA], [GEOGRAPH…" at bounding box center [304, 173] width 302 height 280
click at [453, 17] on button "×" at bounding box center [455, 17] width 4 height 4
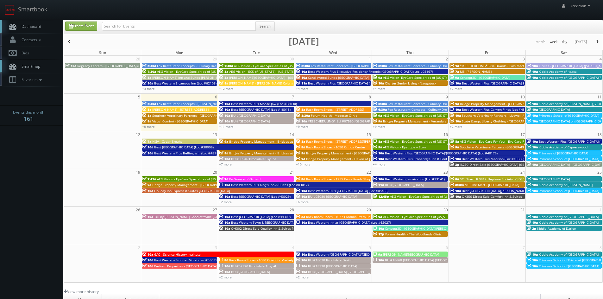
click at [380, 166] on link "+4 more" at bounding box center [379, 164] width 13 height 4
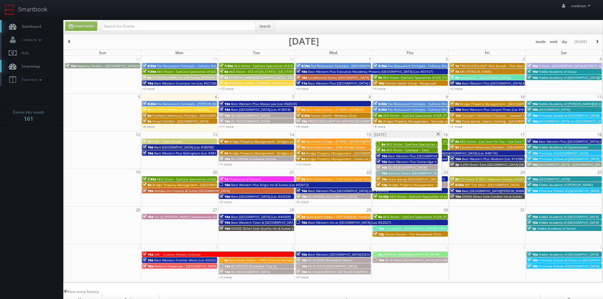
click at [416, 183] on span "Bridge Property Management - [GEOGRAPHIC_DATA]" at bounding box center [428, 185] width 79 height 4
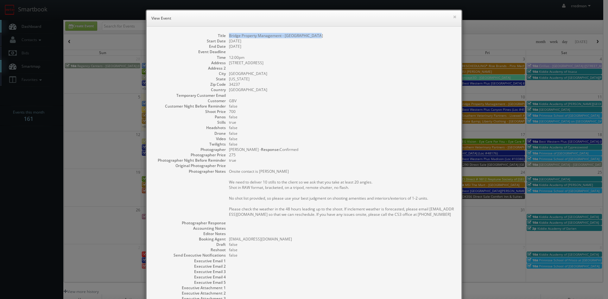
drag, startPoint x: 318, startPoint y: 36, endPoint x: 226, endPoint y: 37, distance: 91.2
click at [229, 37] on dd "Bridge Property Management - [GEOGRAPHIC_DATA]" at bounding box center [342, 35] width 226 height 5
click at [454, 16] on button "×" at bounding box center [455, 17] width 4 height 4
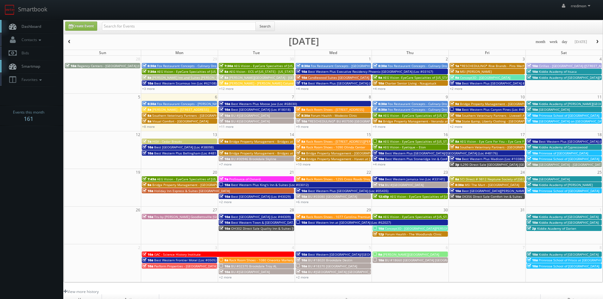
click at [496, 141] on span "AEG Vision - Eye Care For You – Eye Care For You ([PERSON_NAME])" at bounding box center [511, 141] width 102 height 4
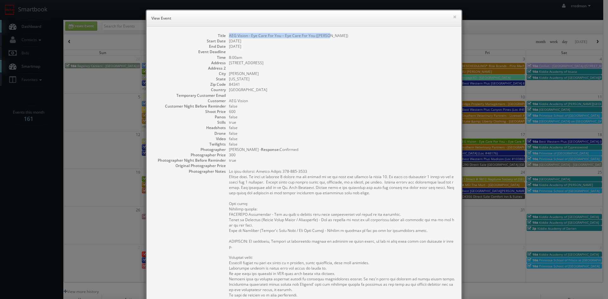
drag, startPoint x: 328, startPoint y: 36, endPoint x: 227, endPoint y: 37, distance: 100.7
click at [229, 37] on dd "AEG Vision - Eye Care For You – Eye Care For You ([PERSON_NAME])" at bounding box center [342, 35] width 226 height 5
click at [453, 17] on button "×" at bounding box center [455, 17] width 4 height 4
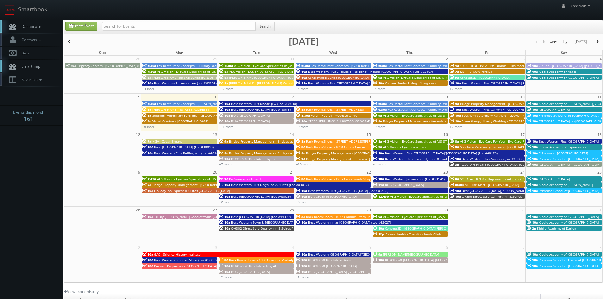
click at [468, 147] on span "Southern Veterinary Partners - [GEOGRAPHIC_DATA]" at bounding box center [499, 147] width 79 height 4
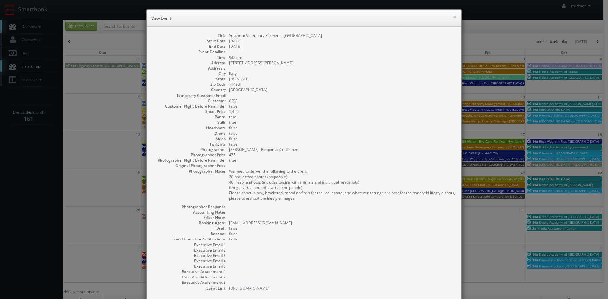
drag, startPoint x: 338, startPoint y: 35, endPoint x: 226, endPoint y: 36, distance: 111.8
click at [226, 36] on dl "Title Southern Veterinary Partners - [GEOGRAPHIC_DATA] Start Date [DATE] End Da…" at bounding box center [304, 162] width 302 height 258
click at [453, 18] on button "×" at bounding box center [455, 17] width 4 height 4
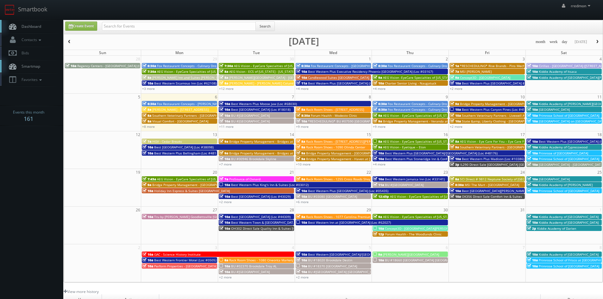
click at [477, 159] on span "Best Western Plus Madison (Loc #10386)" at bounding box center [493, 159] width 62 height 4
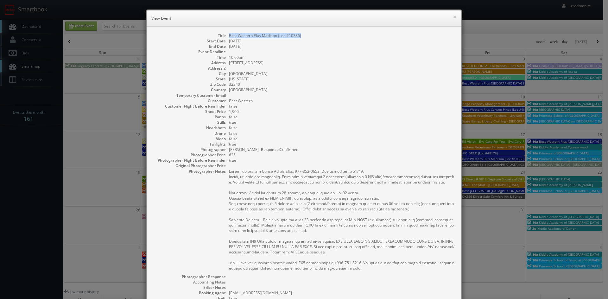
drag, startPoint x: 301, startPoint y: 35, endPoint x: 227, endPoint y: 38, distance: 74.5
click at [229, 38] on dd "Best Western Plus Madison (Loc #10386)" at bounding box center [342, 35] width 226 height 5
click at [453, 17] on button "×" at bounding box center [455, 17] width 4 height 4
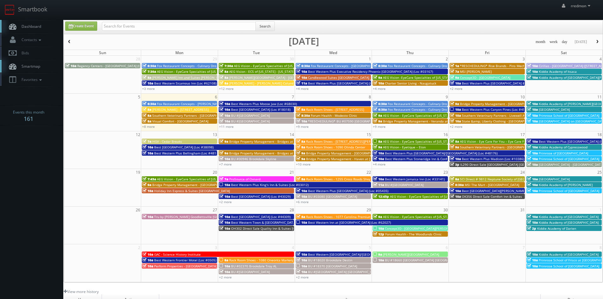
click at [492, 163] on span "IL290 Direct Sale [GEOGRAPHIC_DATA] [GEOGRAPHIC_DATA][PERSON_NAME][GEOGRAPHIC_D…" at bounding box center [533, 164] width 146 height 4
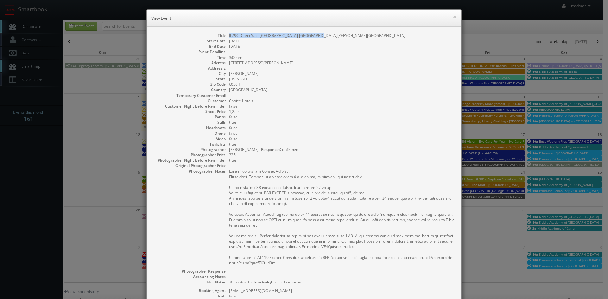
drag, startPoint x: 319, startPoint y: 35, endPoint x: 225, endPoint y: 35, distance: 93.1
click at [225, 35] on dl "Title IL290 Direct Sale [GEOGRAPHIC_DATA] [GEOGRAPHIC_DATA][PERSON_NAME][GEOGRA…" at bounding box center [304, 196] width 302 height 326
click at [453, 18] on button "×" at bounding box center [455, 17] width 4 height 4
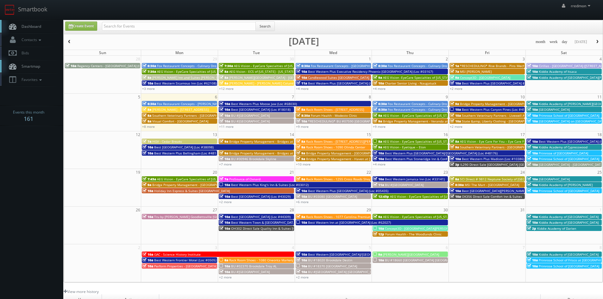
click at [539, 140] on span "Best Western Plus [GEOGRAPHIC_DATA] (Loc #11203)" at bounding box center [579, 141] width 80 height 4
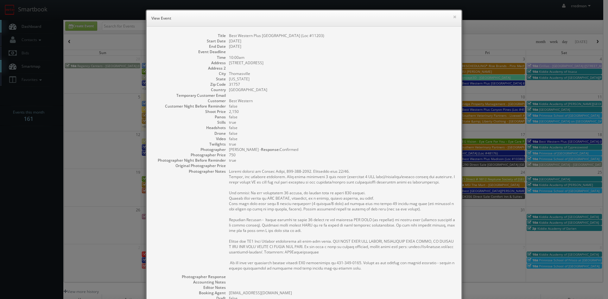
drag, startPoint x: 349, startPoint y: 36, endPoint x: 227, endPoint y: 35, distance: 122.2
click at [229, 35] on dd "Best Western Plus [GEOGRAPHIC_DATA] (Loc #11203)" at bounding box center [342, 35] width 226 height 5
click at [453, 17] on button "×" at bounding box center [455, 17] width 4 height 4
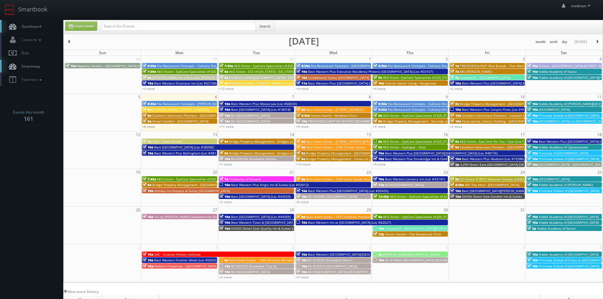
click at [571, 147] on span "Kiddie Academy of Cypresswood" at bounding box center [563, 147] width 49 height 4
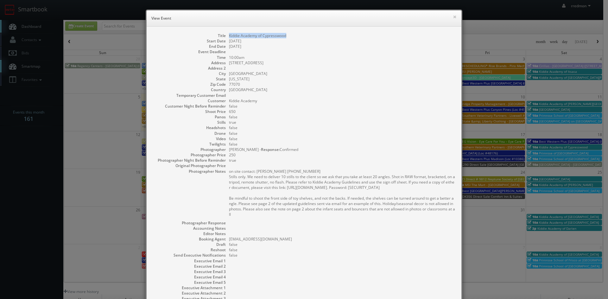
drag, startPoint x: 286, startPoint y: 36, endPoint x: 226, endPoint y: 38, distance: 59.6
click at [226, 38] on dl "Title Kiddie Academy of Cypresswood Start Date [DATE] End Date [DATE] Event Dea…" at bounding box center [304, 170] width 302 height 274
click at [454, 16] on button "×" at bounding box center [455, 17] width 4 height 4
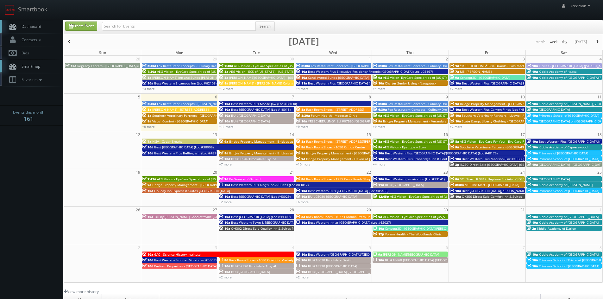
click at [559, 152] on span "Primrose of [GEOGRAPHIC_DATA]" at bounding box center [563, 153] width 49 height 4
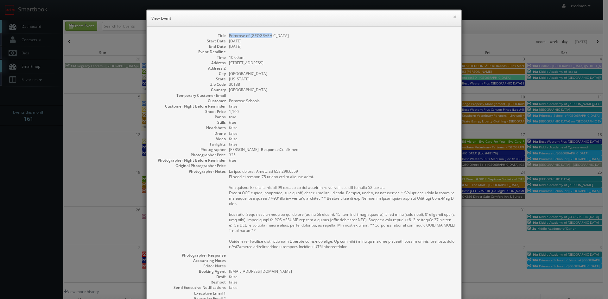
drag, startPoint x: 276, startPoint y: 35, endPoint x: 228, endPoint y: 37, distance: 48.8
click at [229, 37] on dd "Primrose of [GEOGRAPHIC_DATA]" at bounding box center [342, 35] width 226 height 5
click at [453, 17] on button "×" at bounding box center [455, 17] width 4 height 4
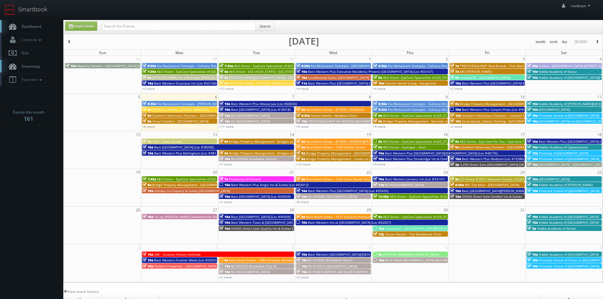
click at [570, 160] on span "Primrose School of [GEOGRAPHIC_DATA]" at bounding box center [569, 159] width 60 height 4
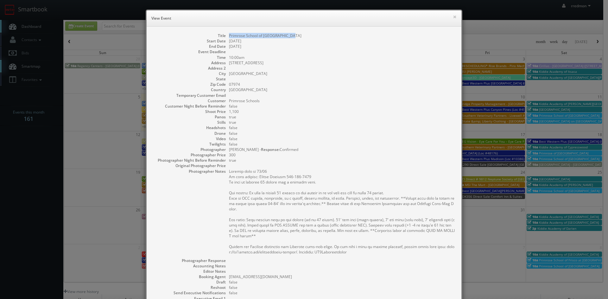
drag, startPoint x: 284, startPoint y: 34, endPoint x: 227, endPoint y: 36, distance: 56.7
click at [229, 37] on dd "Primrose School of [GEOGRAPHIC_DATA]" at bounding box center [342, 35] width 226 height 5
click at [453, 18] on button "×" at bounding box center [455, 17] width 4 height 4
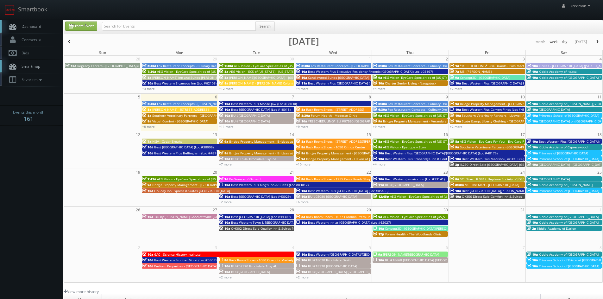
click at [561, 163] on span "[GEOGRAPHIC_DATA] - [GEOGRAPHIC_DATA] (60567)" at bounding box center [577, 164] width 77 height 4
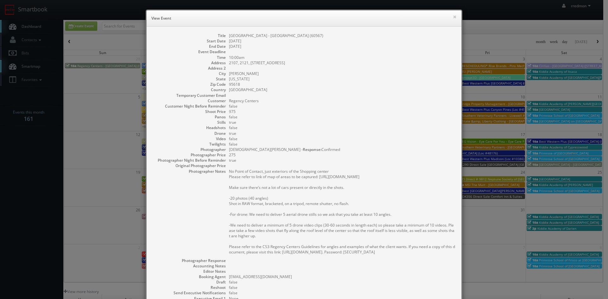
drag, startPoint x: 319, startPoint y: 36, endPoint x: 227, endPoint y: 37, distance: 91.8
click at [229, 37] on dd "[GEOGRAPHIC_DATA] - [GEOGRAPHIC_DATA] (60567)" at bounding box center [342, 35] width 226 height 5
click at [453, 17] on button "×" at bounding box center [455, 17] width 4 height 4
